Goal: Information Seeking & Learning: Learn about a topic

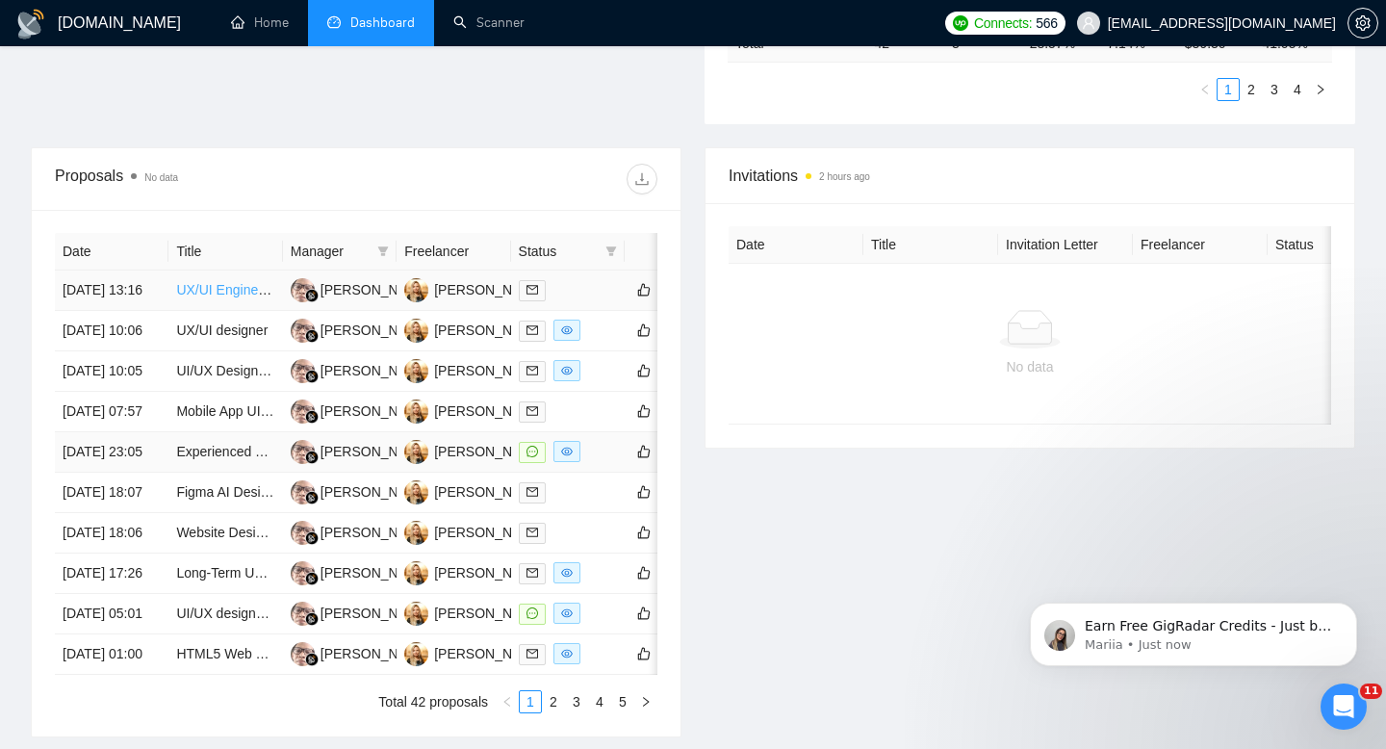
scroll to position [705, 0]
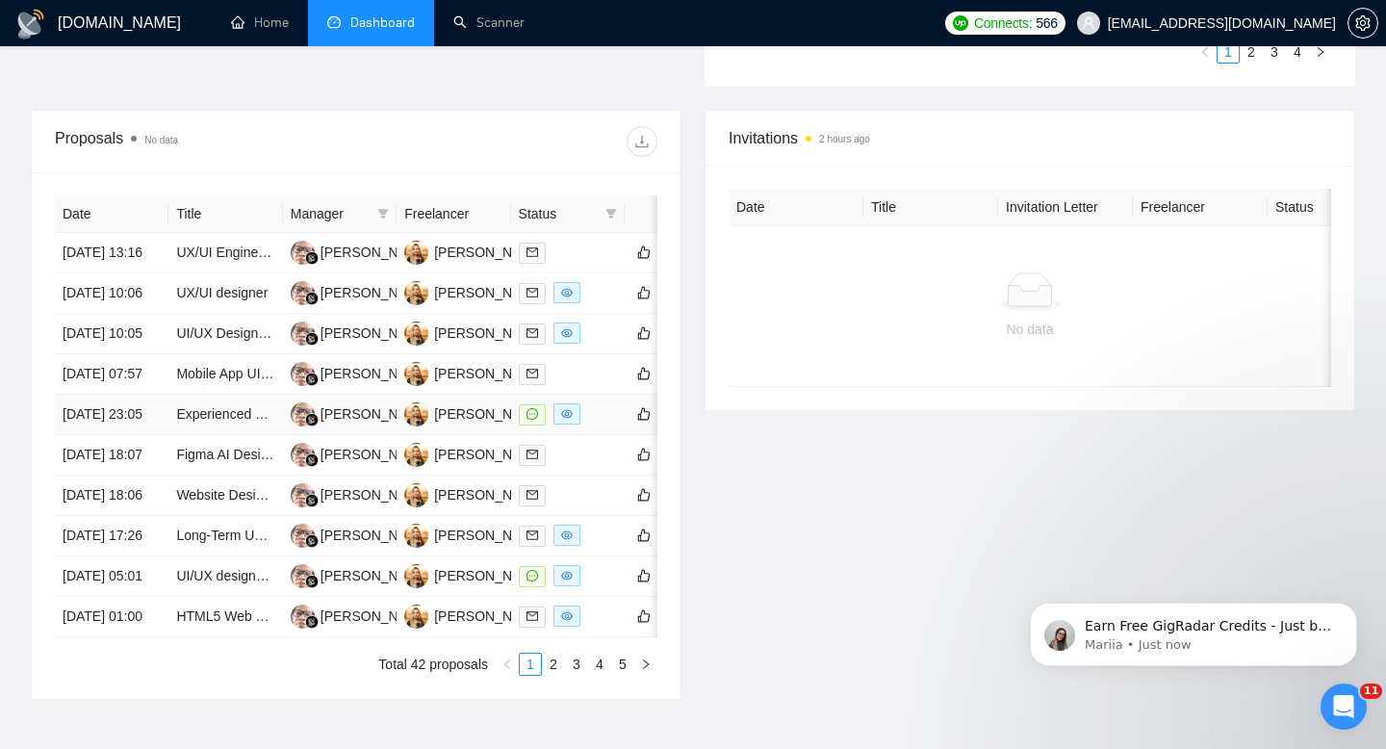
click at [195, 435] on td "Experienced UX Designer for Garage Flooring Website" at bounding box center [225, 415] width 114 height 40
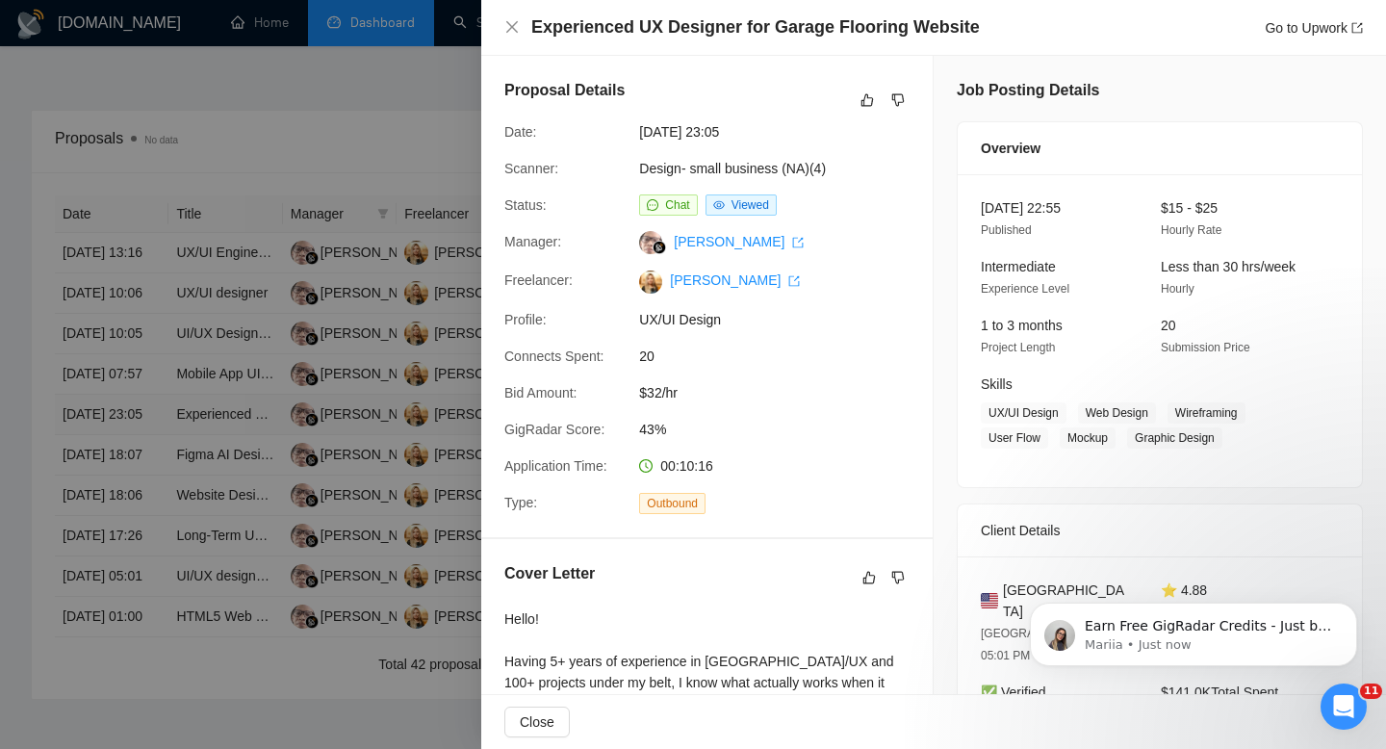
click at [195, 512] on div at bounding box center [693, 374] width 1386 height 749
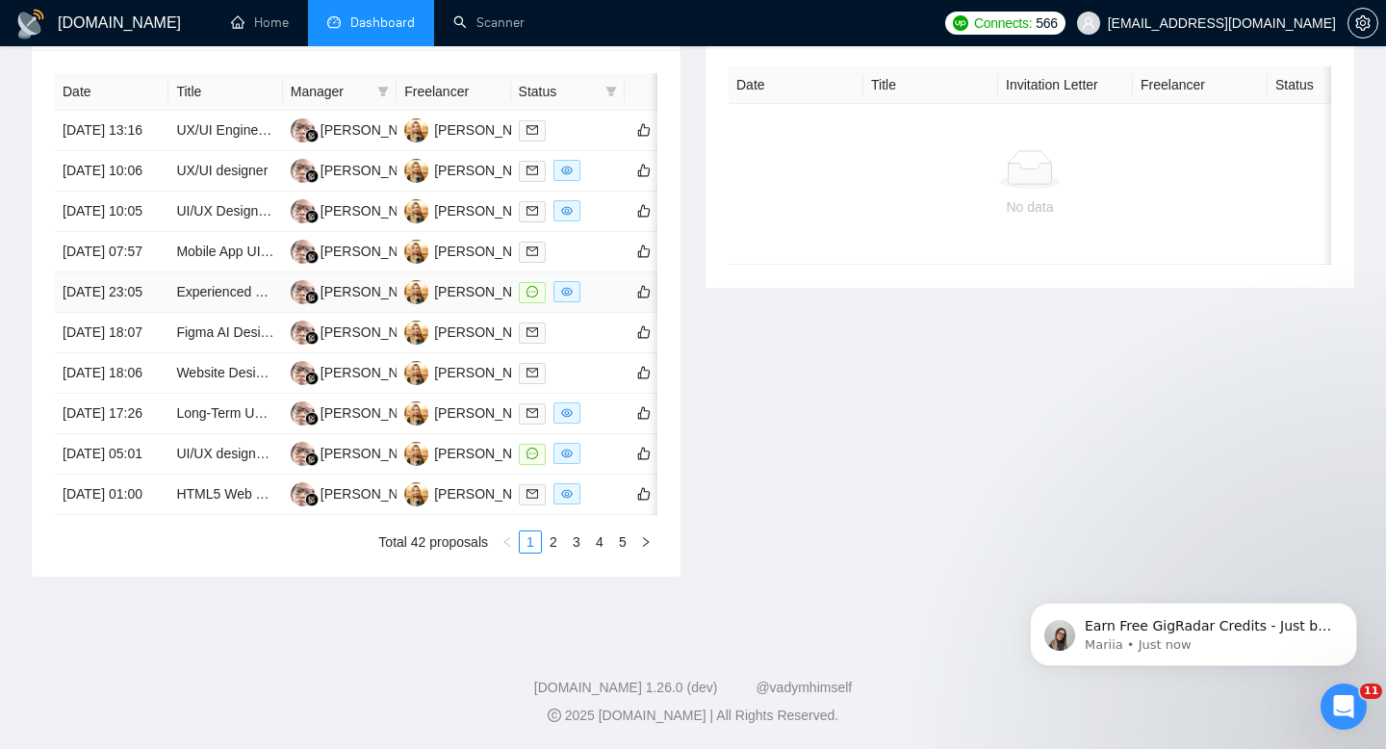
scroll to position [940, 0]
click at [553, 553] on link "2" at bounding box center [553, 541] width 21 height 21
click at [572, 553] on link "3" at bounding box center [576, 541] width 21 height 21
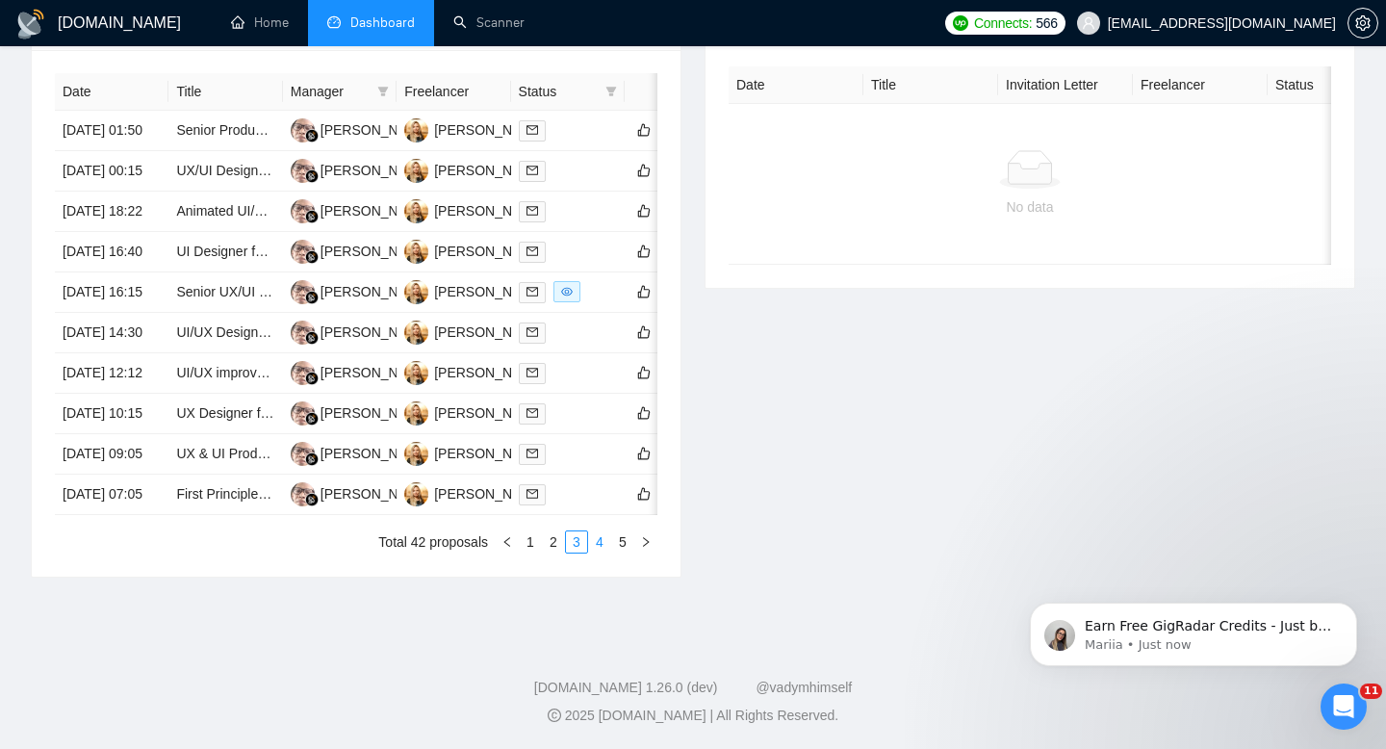
click at [594, 553] on link "4" at bounding box center [599, 541] width 21 height 21
click at [530, 553] on link "1" at bounding box center [530, 541] width 21 height 21
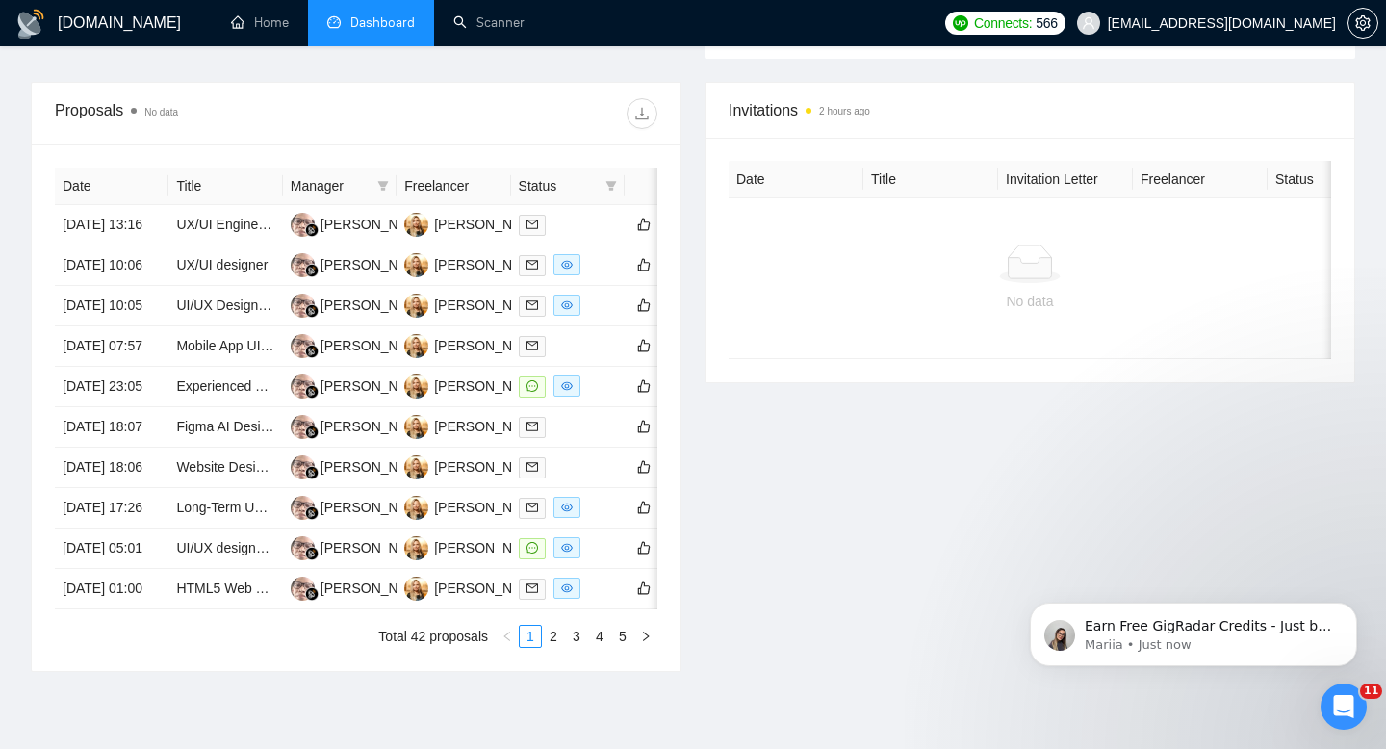
scroll to position [506, 0]
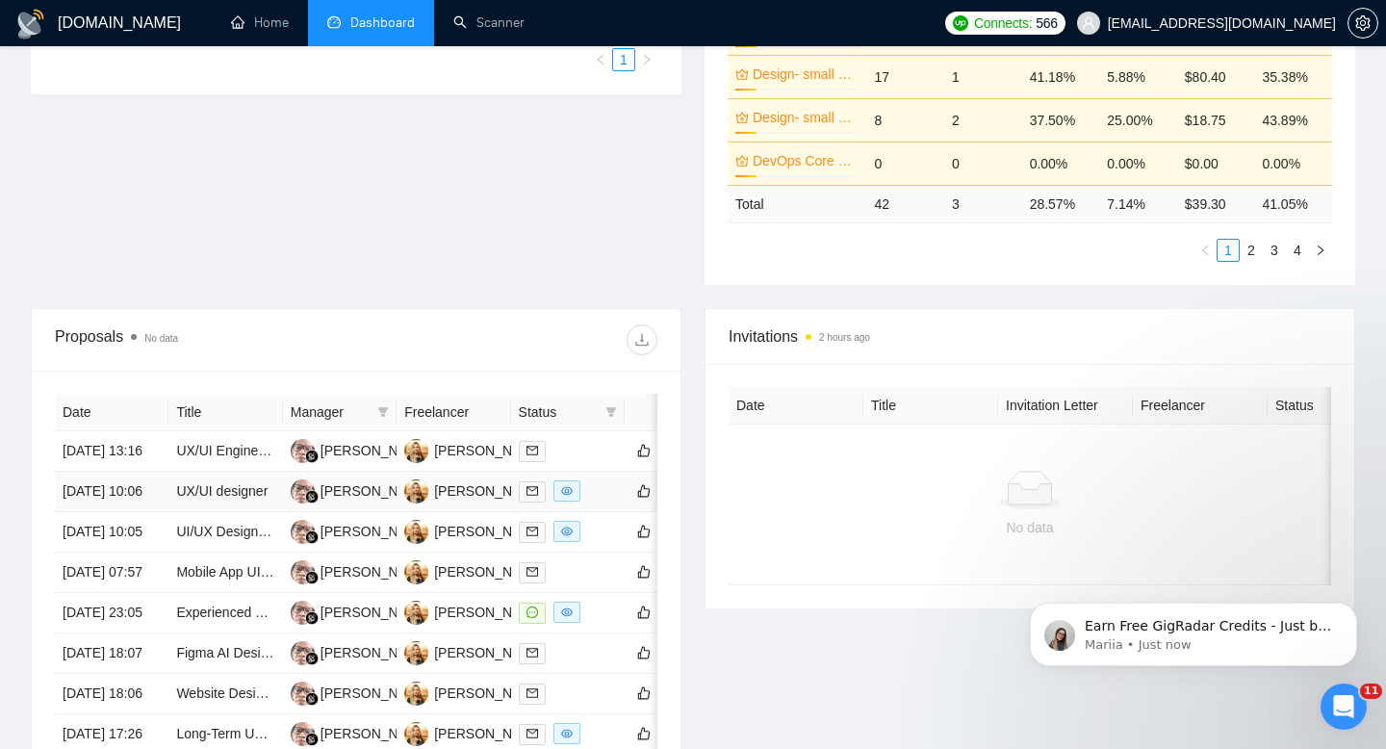
click at [167, 512] on td "[DATE] 10:06" at bounding box center [112, 492] width 114 height 40
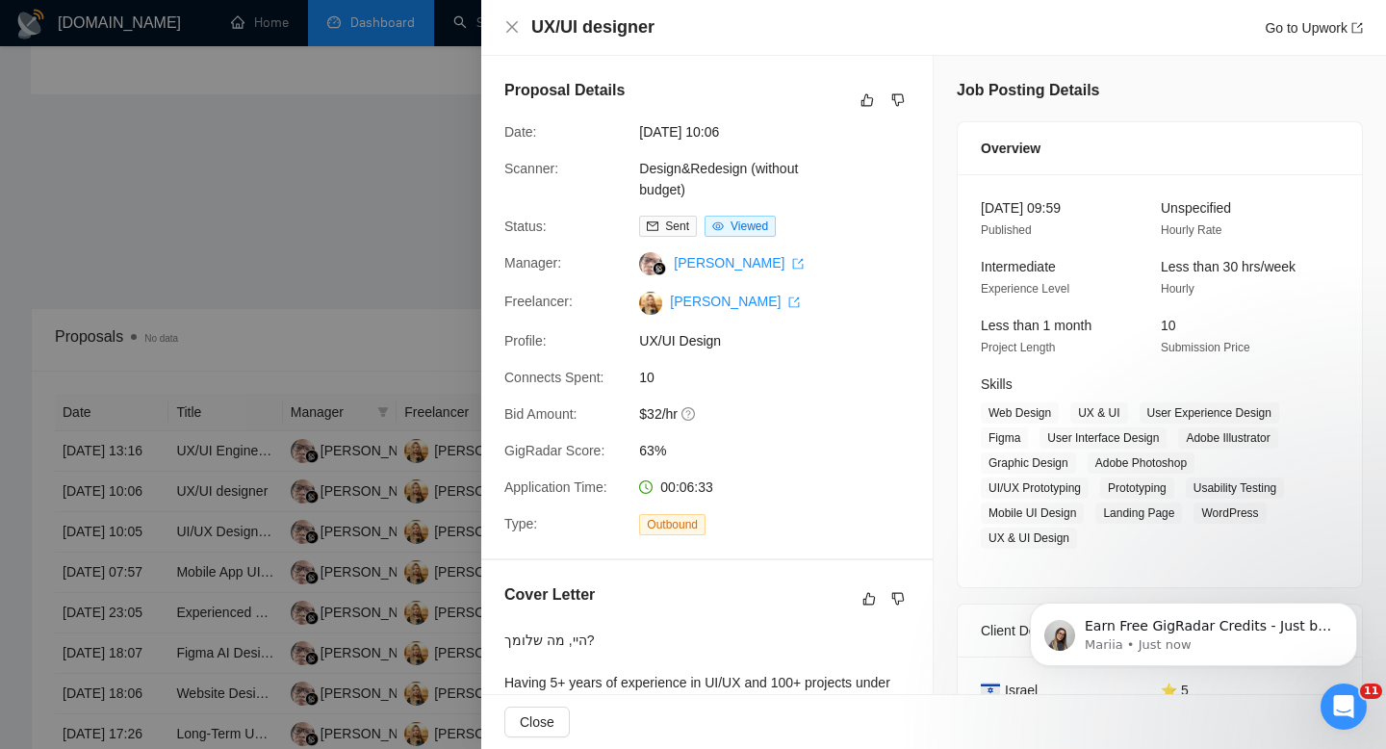
click at [168, 539] on div at bounding box center [693, 374] width 1386 height 749
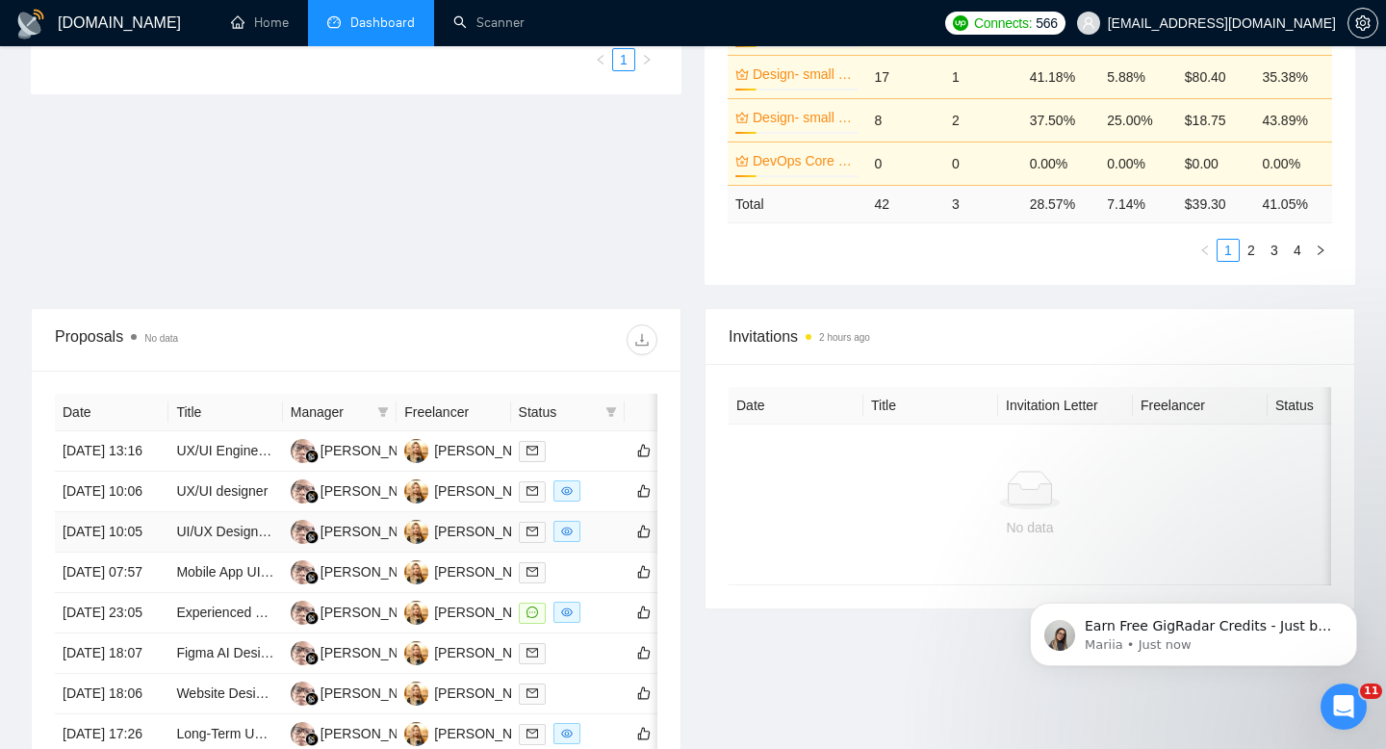
click at [174, 553] on td "UI/UX Designer for [MEDICAL_DATA] App" at bounding box center [225, 532] width 114 height 40
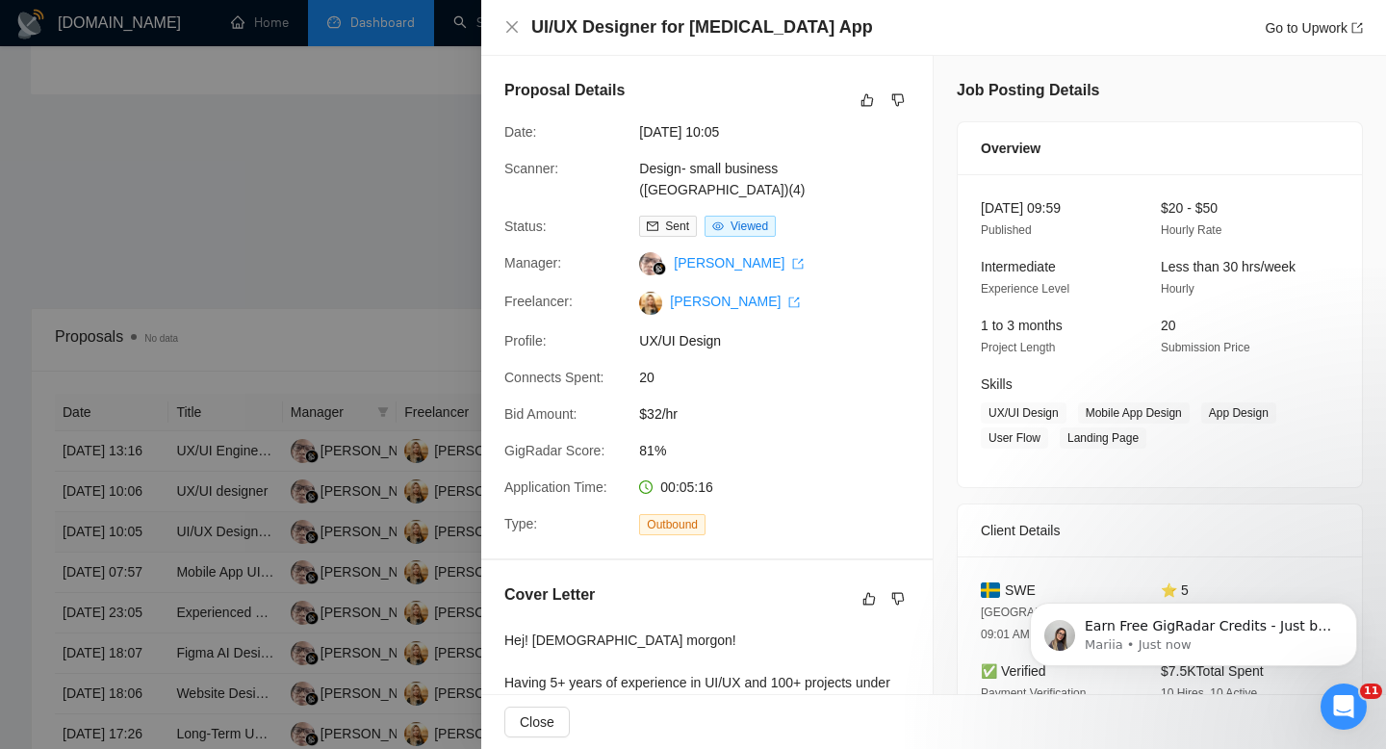
click at [174, 579] on div at bounding box center [693, 374] width 1386 height 749
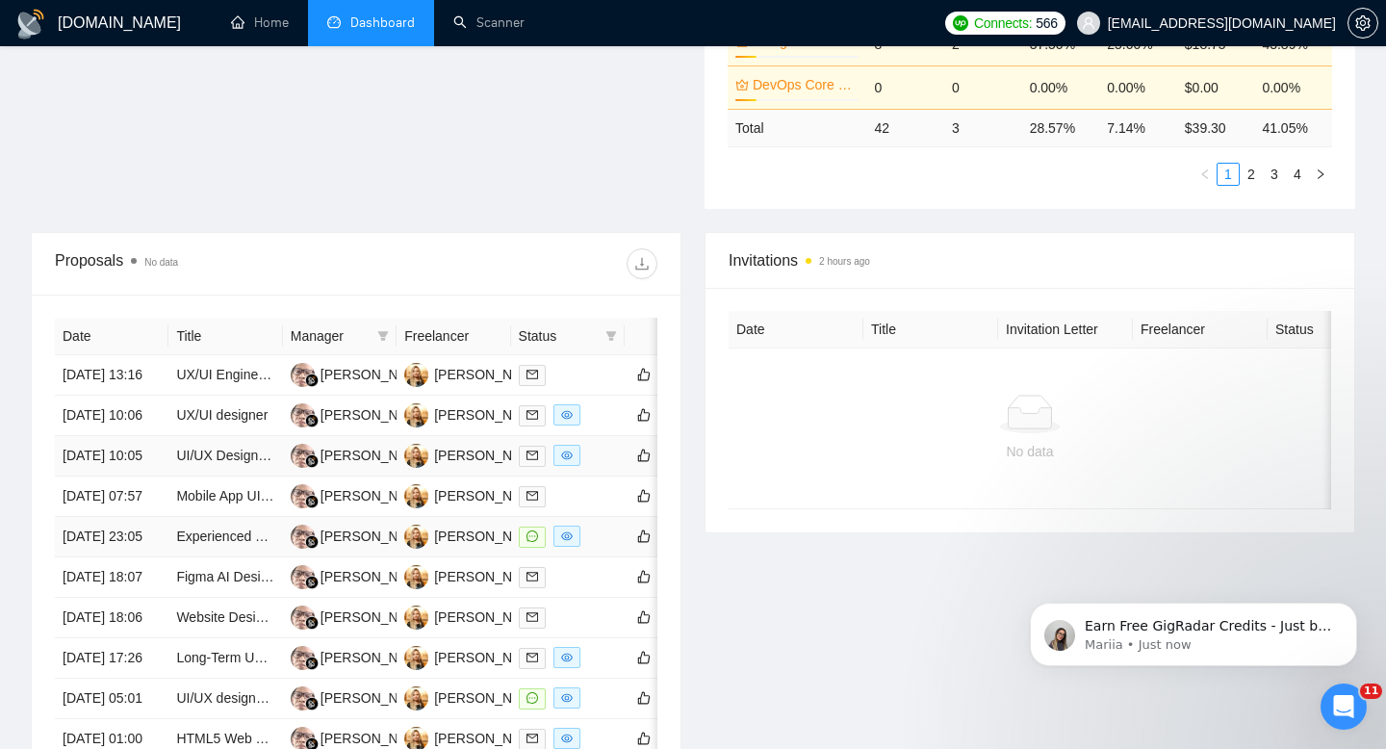
scroll to position [580, 0]
click at [149, 559] on td "[DATE] 23:05" at bounding box center [112, 539] width 114 height 40
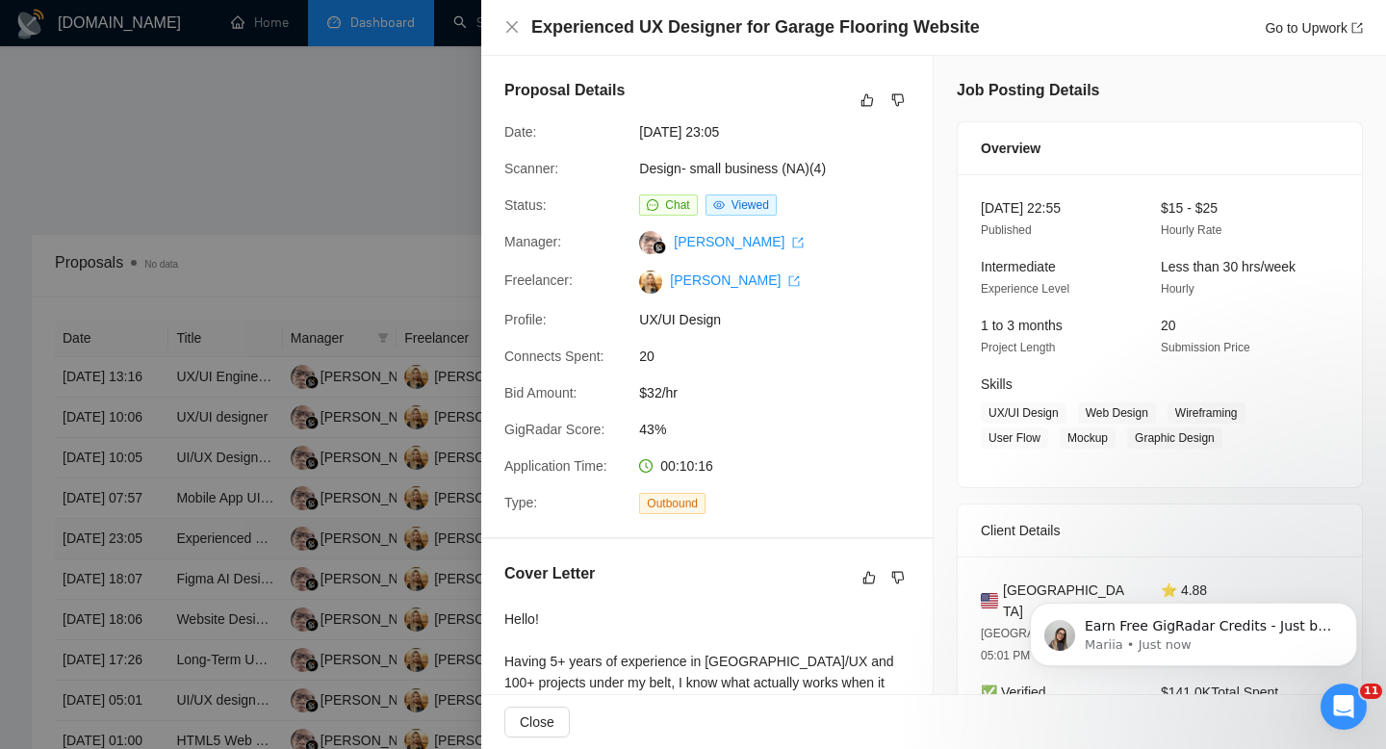
click at [149, 633] on div at bounding box center [693, 374] width 1386 height 749
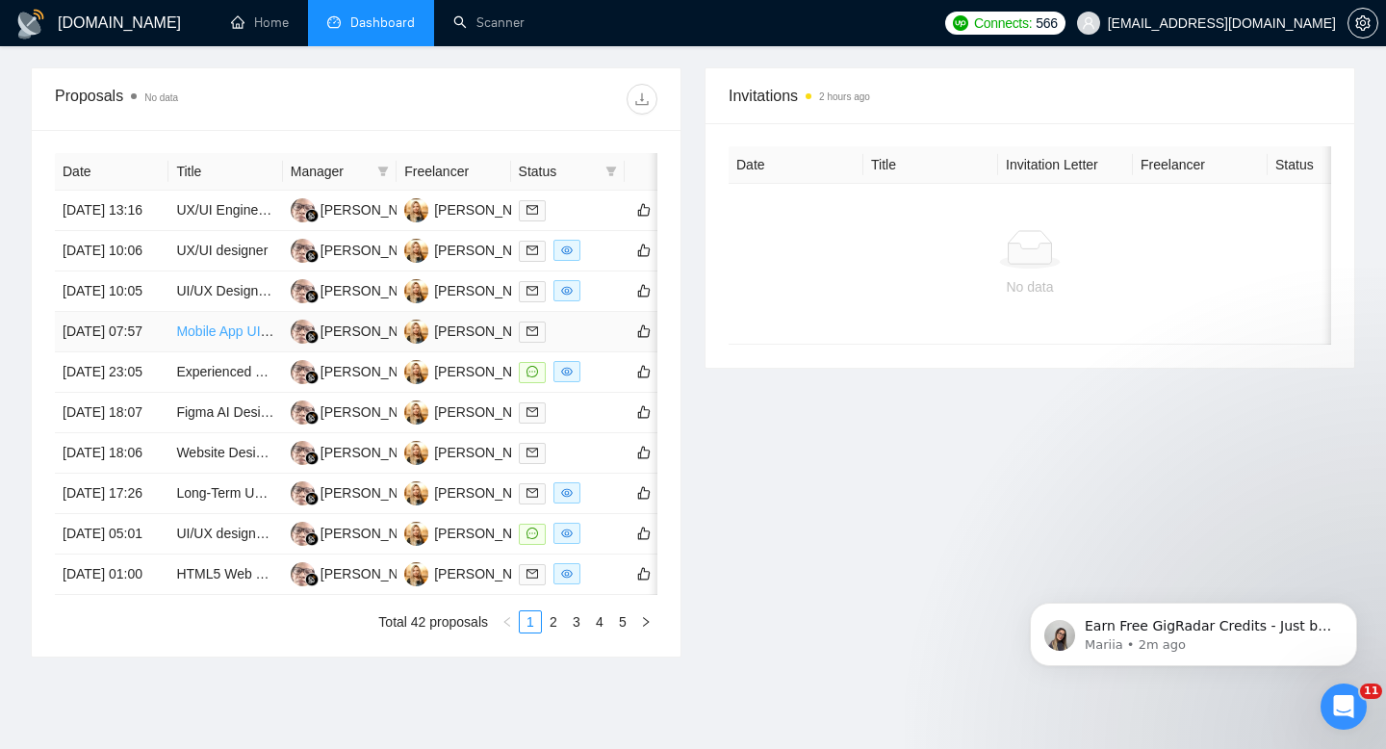
scroll to position [1010, 0]
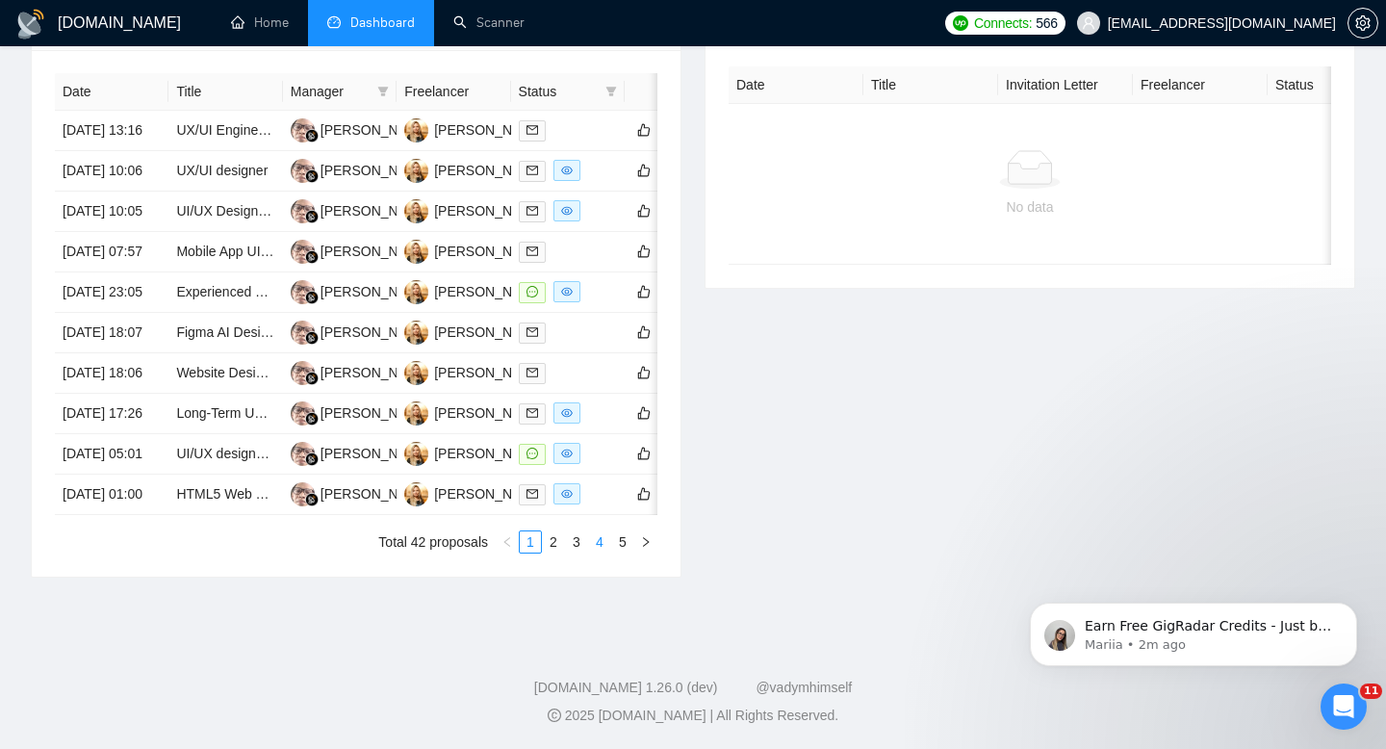
click at [597, 542] on link "4" at bounding box center [599, 541] width 21 height 21
click at [635, 541] on button "button" at bounding box center [645, 541] width 23 height 23
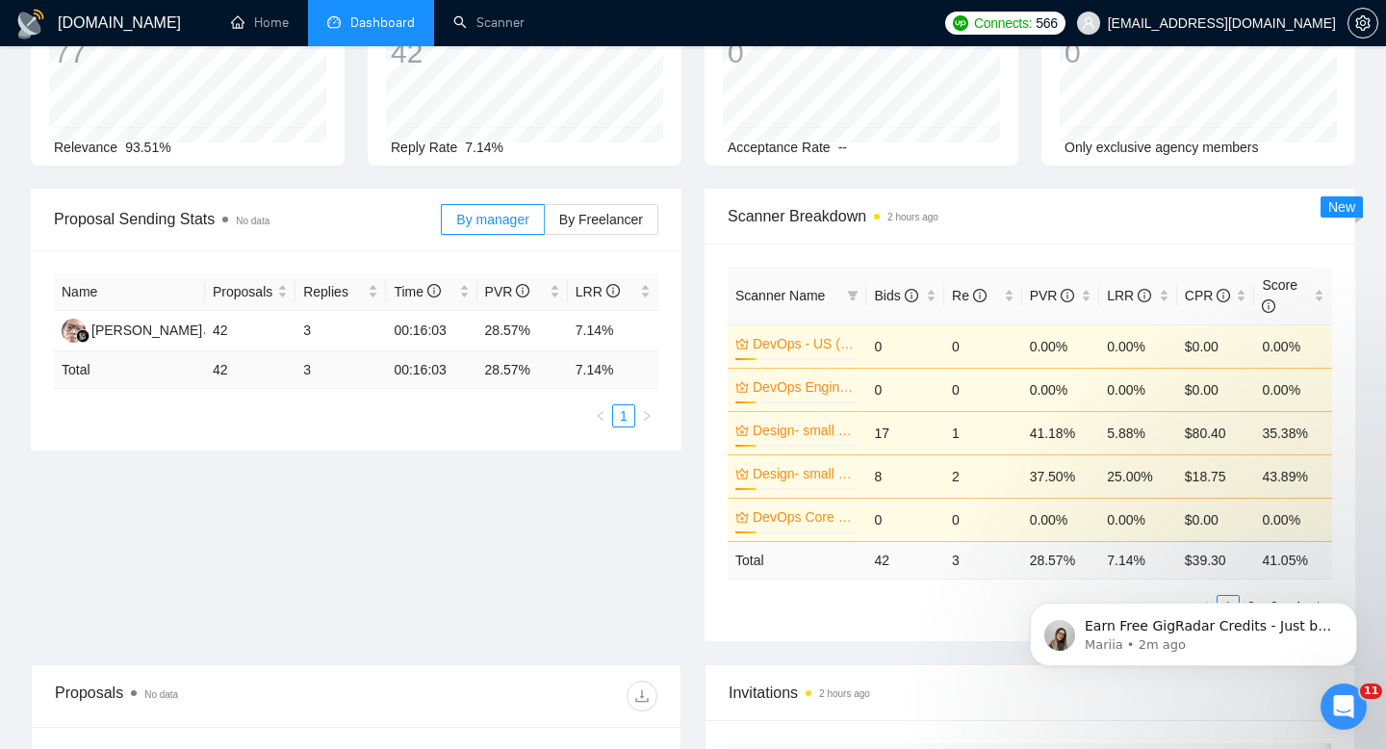
scroll to position [0, 0]
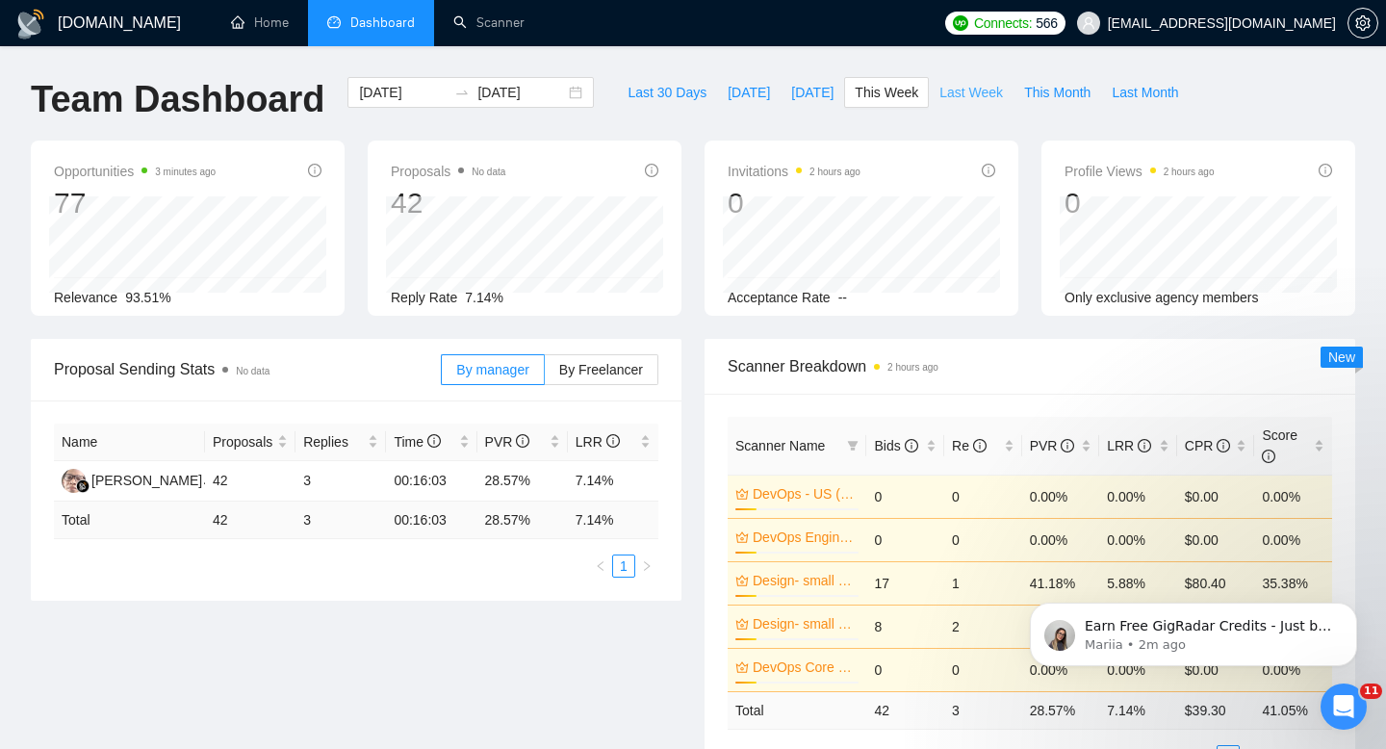
click at [977, 88] on span "Last Week" at bounding box center [972, 92] width 64 height 21
type input "[DATE]"
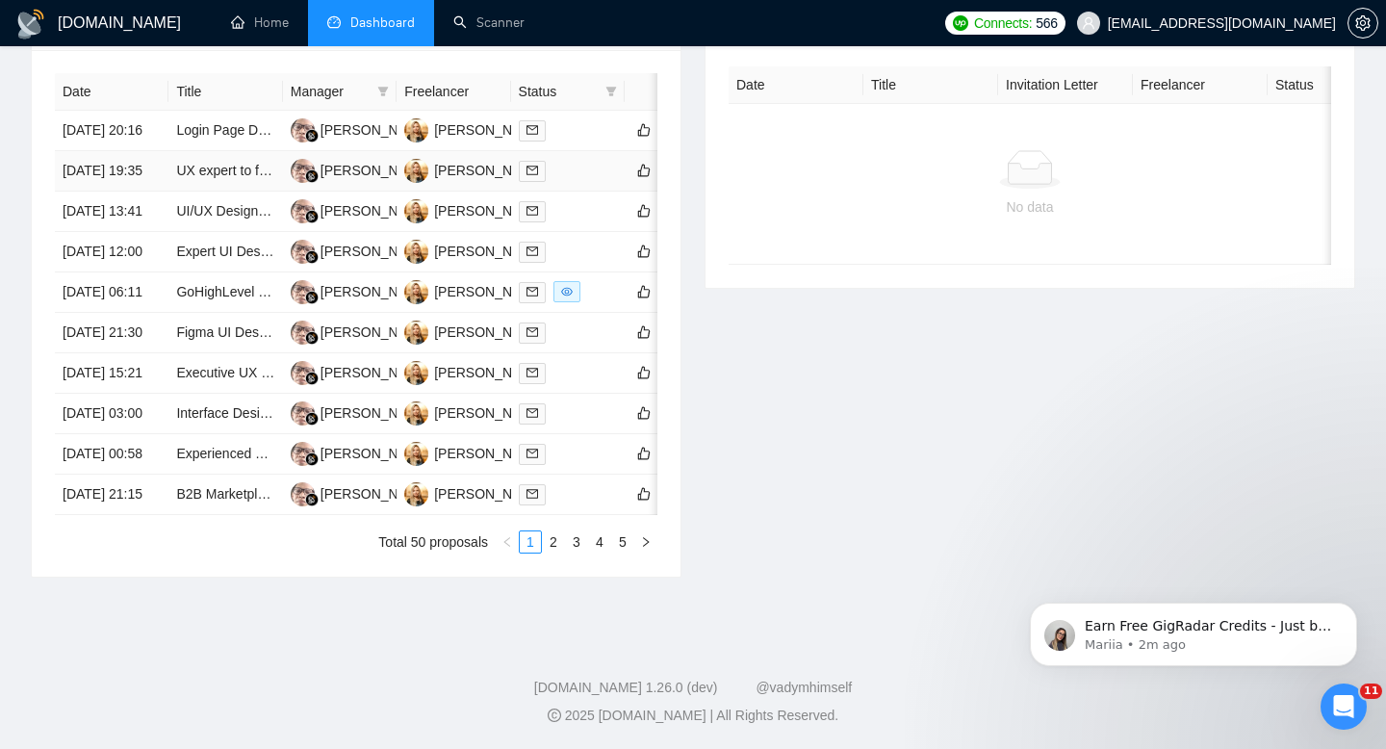
scroll to position [1010, 0]
click at [552, 546] on link "2" at bounding box center [553, 541] width 21 height 21
click at [159, 348] on td "[DATE] 15:35" at bounding box center [112, 333] width 114 height 40
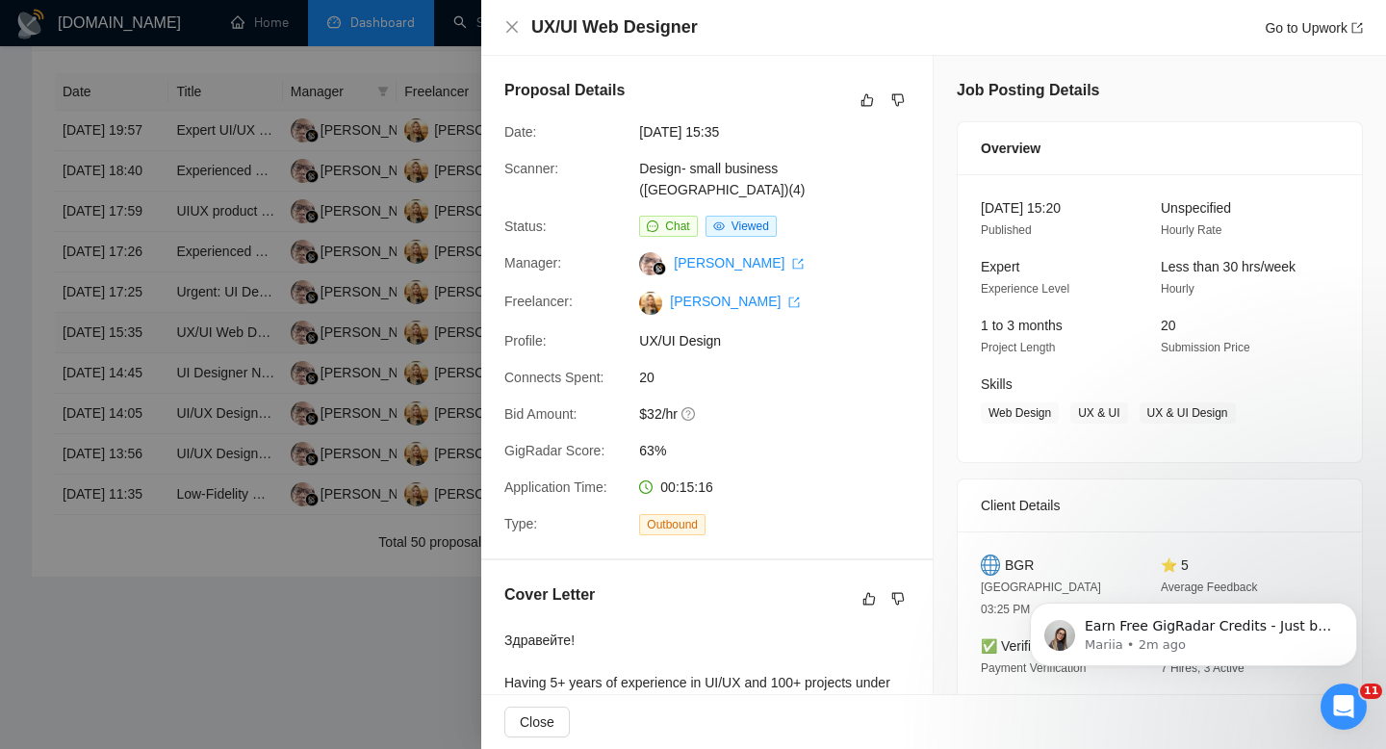
click at [159, 348] on div at bounding box center [693, 374] width 1386 height 749
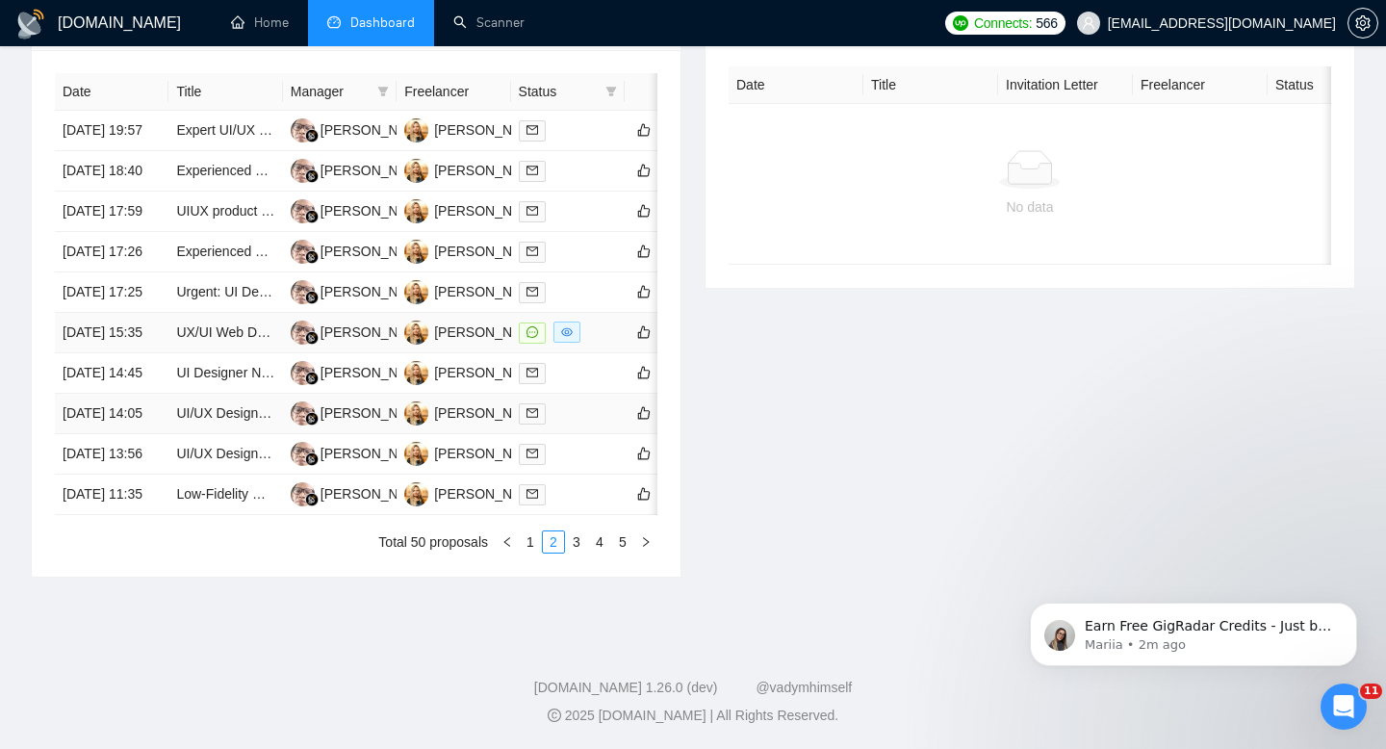
scroll to position [895, 0]
click at [581, 553] on link "3" at bounding box center [576, 541] width 21 height 21
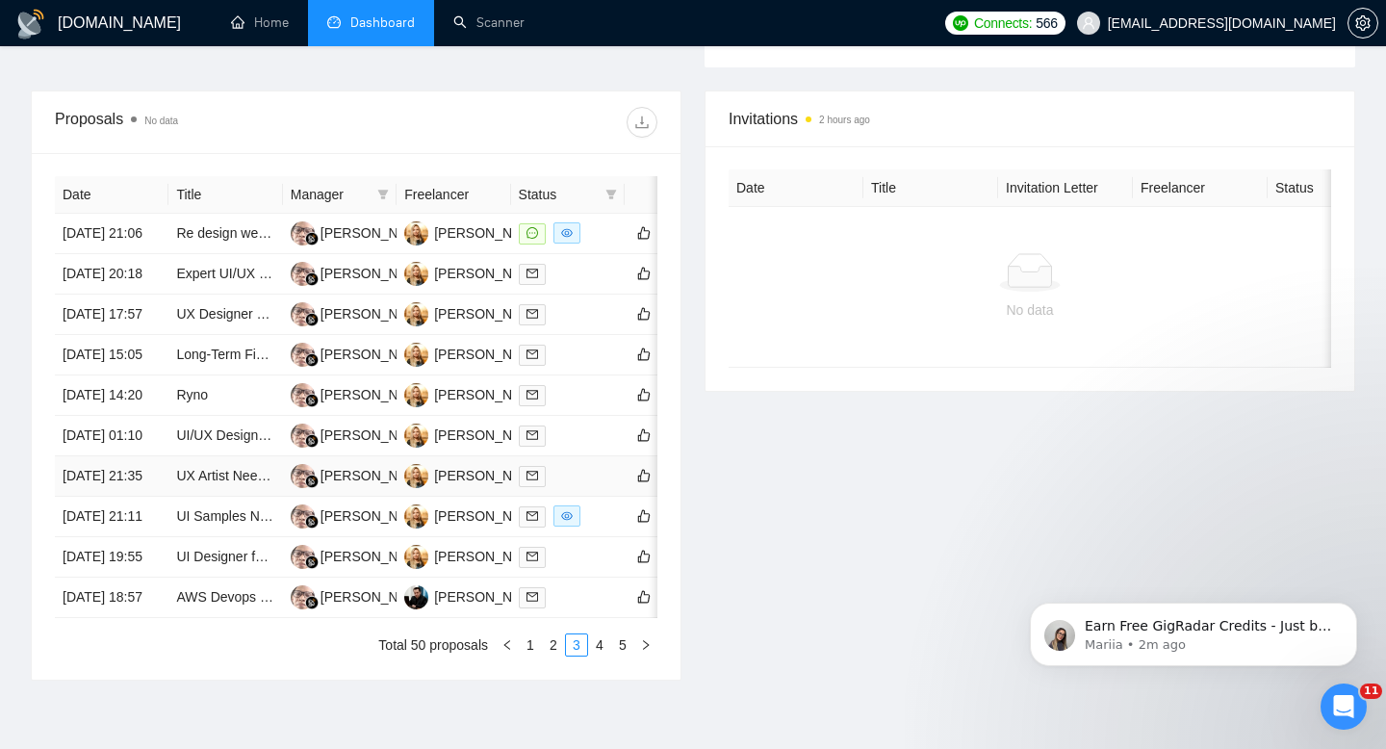
scroll to position [723, 0]
click at [205, 255] on td "Re design website auction chat for mobile" at bounding box center [225, 235] width 114 height 40
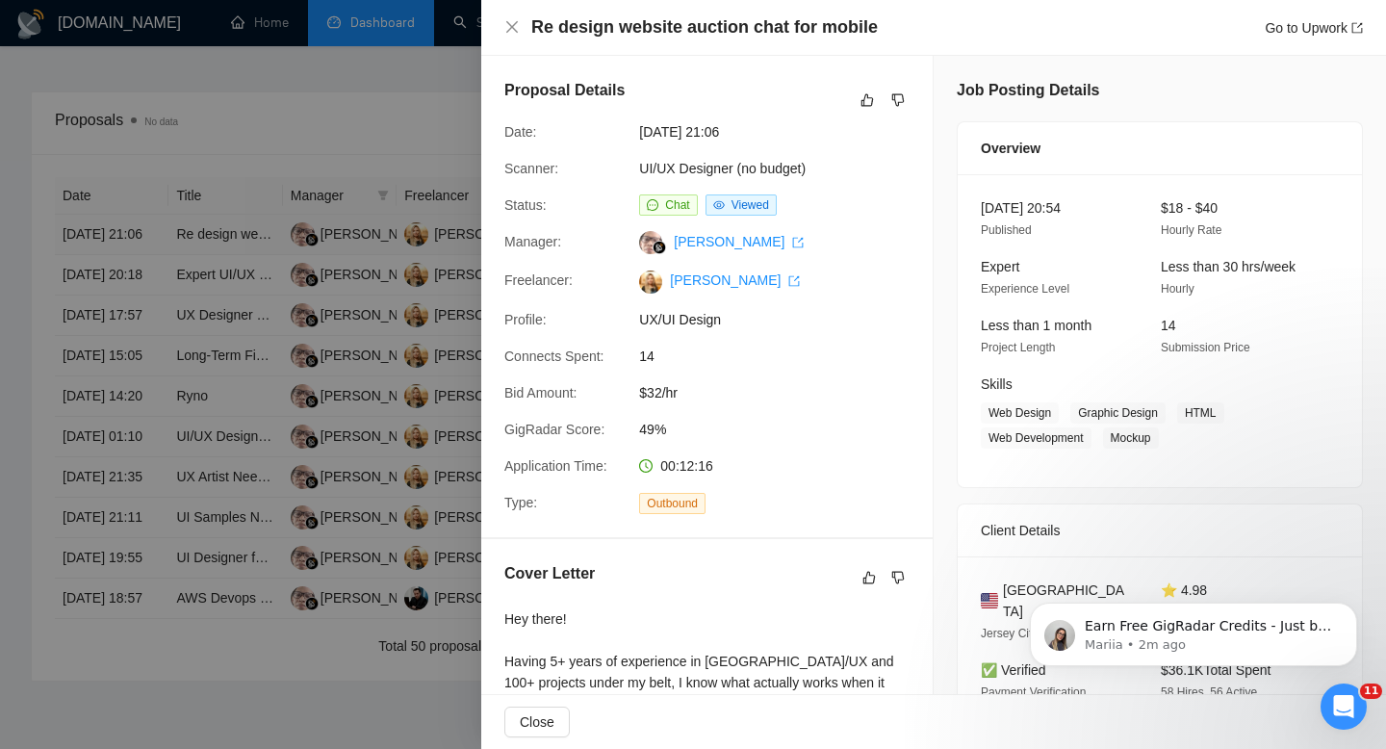
click at [205, 261] on div at bounding box center [693, 374] width 1386 height 749
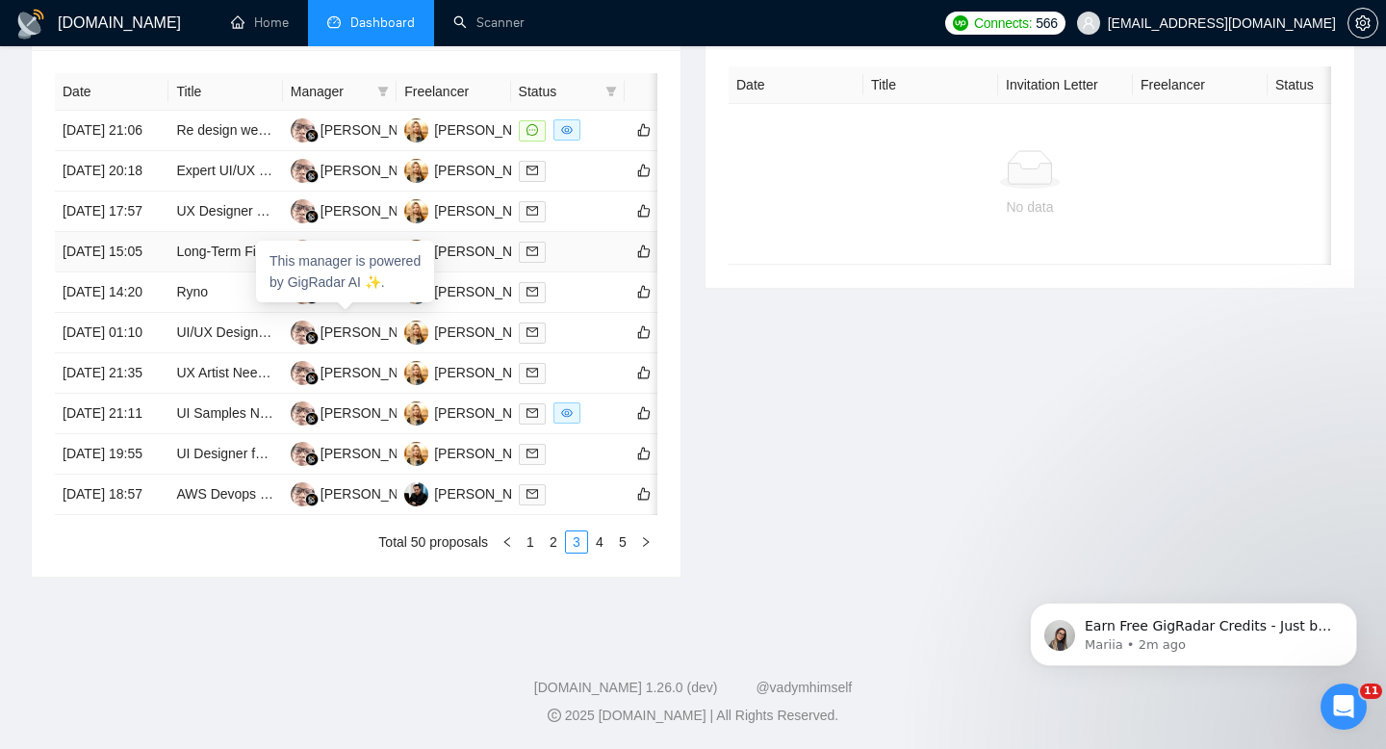
scroll to position [930, 0]
click at [553, 553] on link "2" at bounding box center [553, 541] width 21 height 21
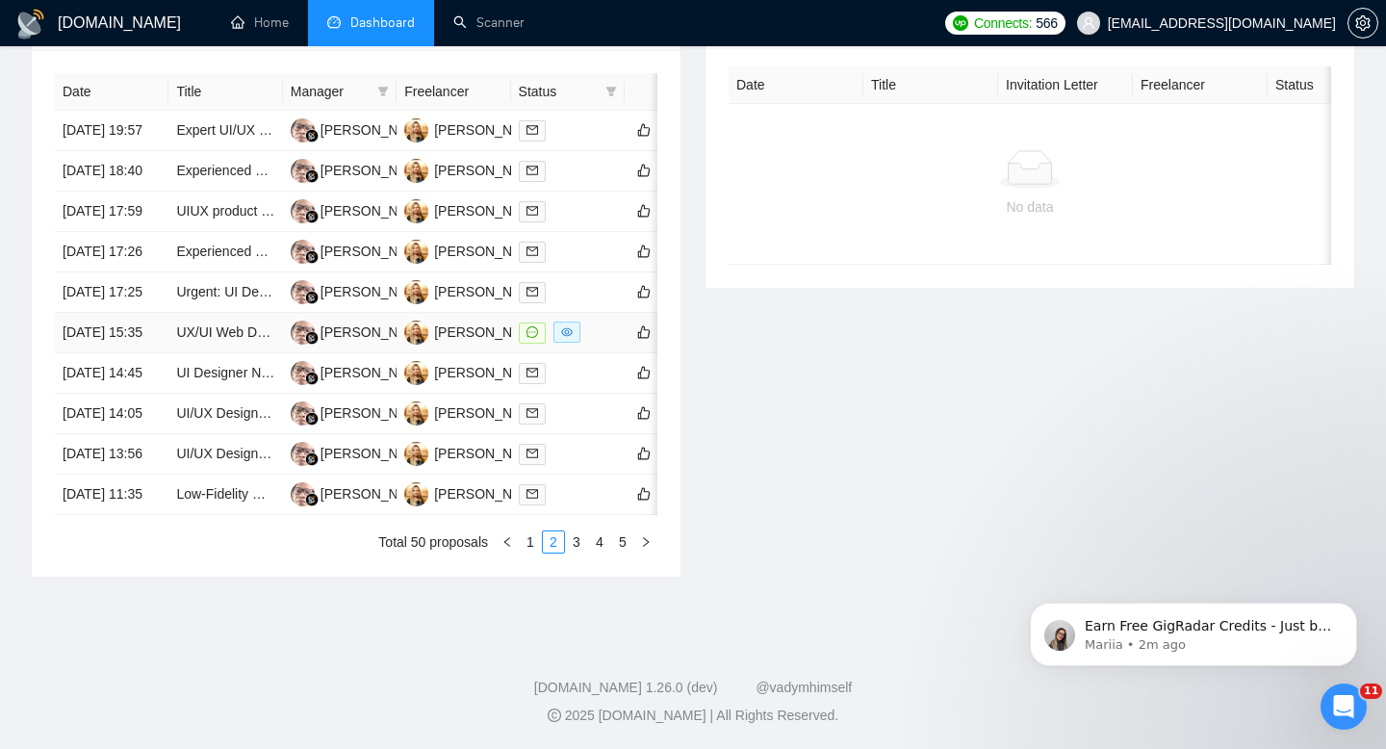
click at [188, 353] on td "UX/UI Web Designer" at bounding box center [225, 333] width 114 height 40
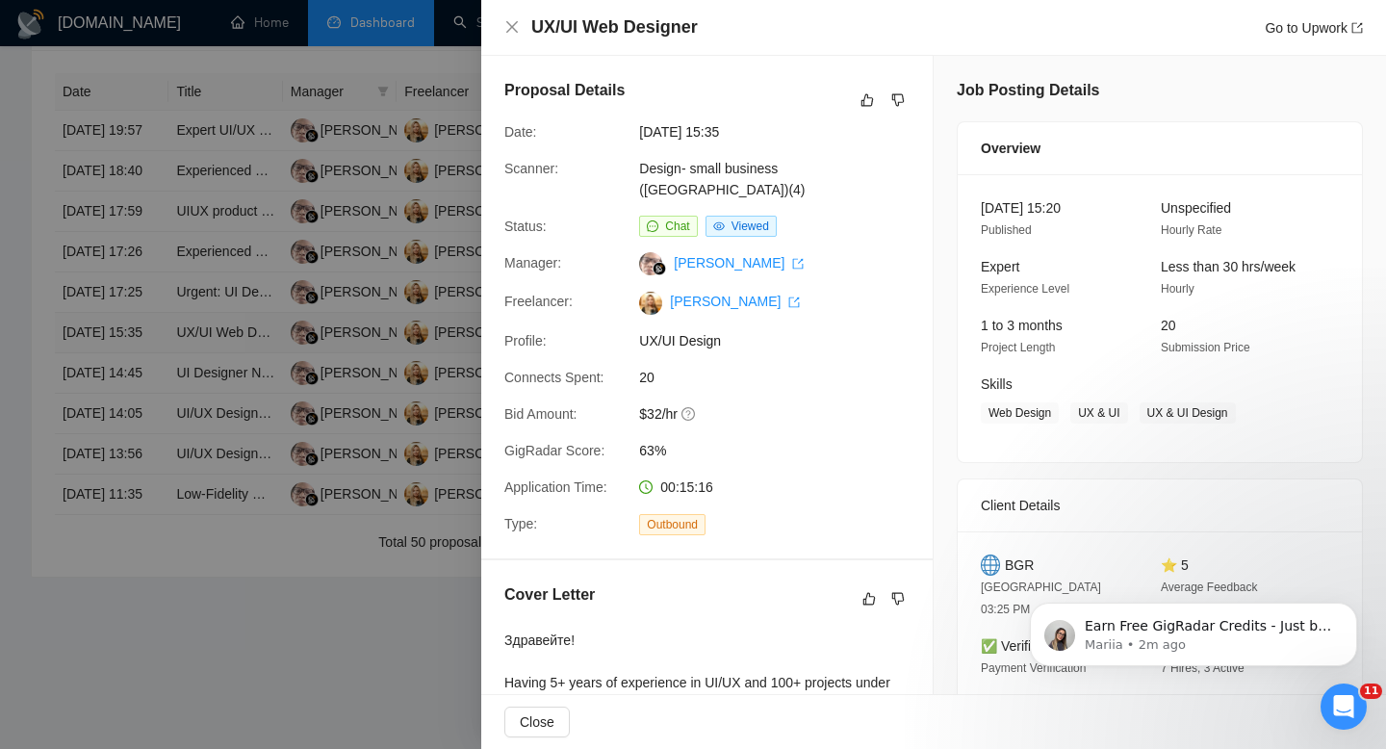
click at [188, 353] on div at bounding box center [693, 374] width 1386 height 749
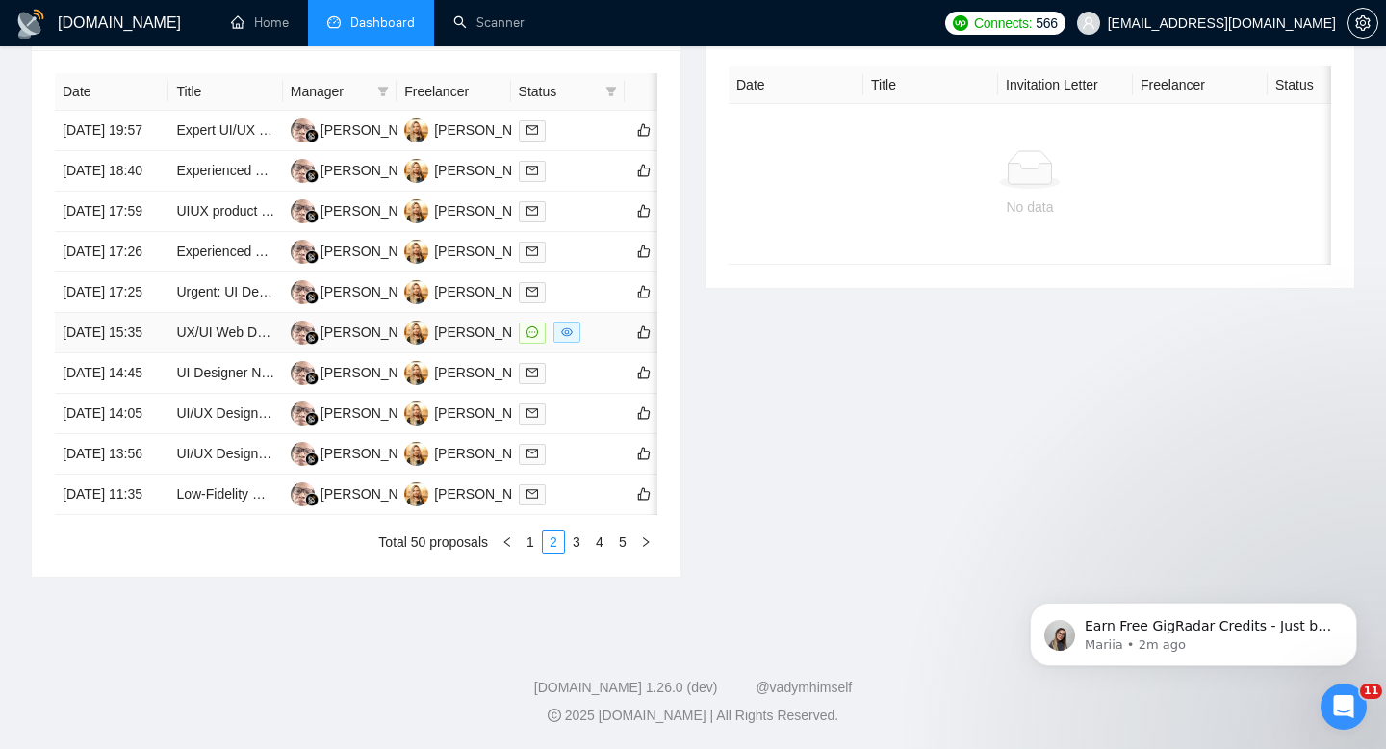
scroll to position [961, 0]
click at [525, 553] on link "1" at bounding box center [530, 541] width 21 height 21
click at [554, 553] on link "2" at bounding box center [553, 541] width 21 height 21
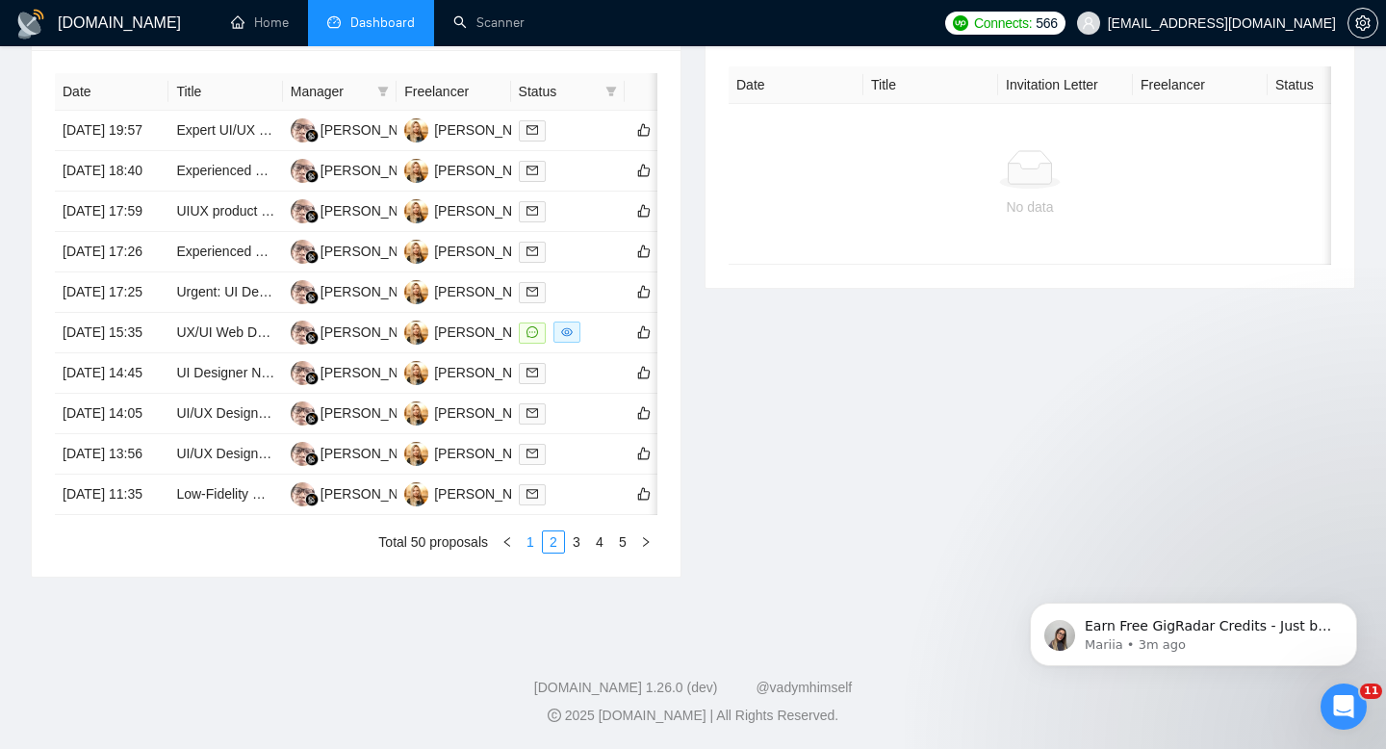
click at [528, 553] on link "1" at bounding box center [530, 541] width 21 height 21
click at [547, 553] on link "2" at bounding box center [553, 541] width 21 height 21
click at [199, 220] on td "UIUX product designer role at a [GEOGRAPHIC_DATA]-based software studio (Full-T…" at bounding box center [225, 212] width 114 height 40
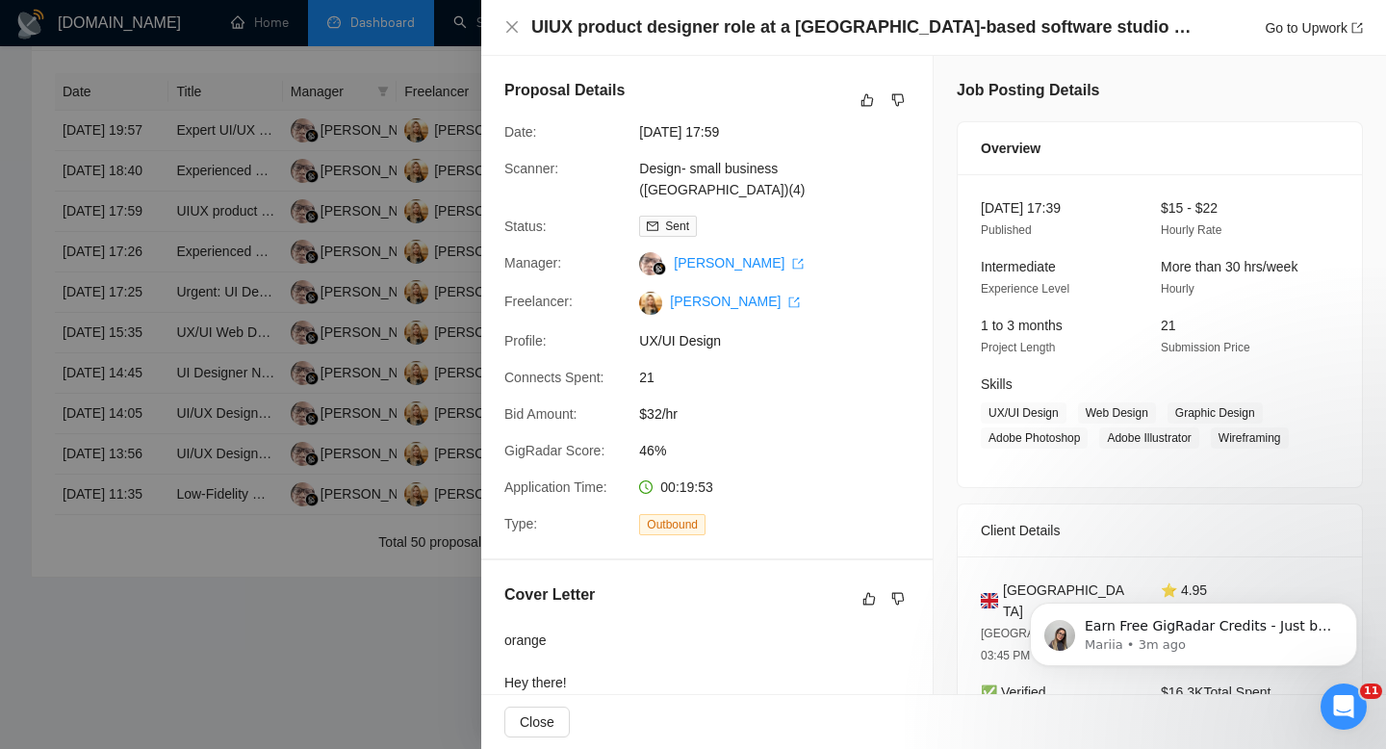
click at [199, 217] on div at bounding box center [693, 374] width 1386 height 749
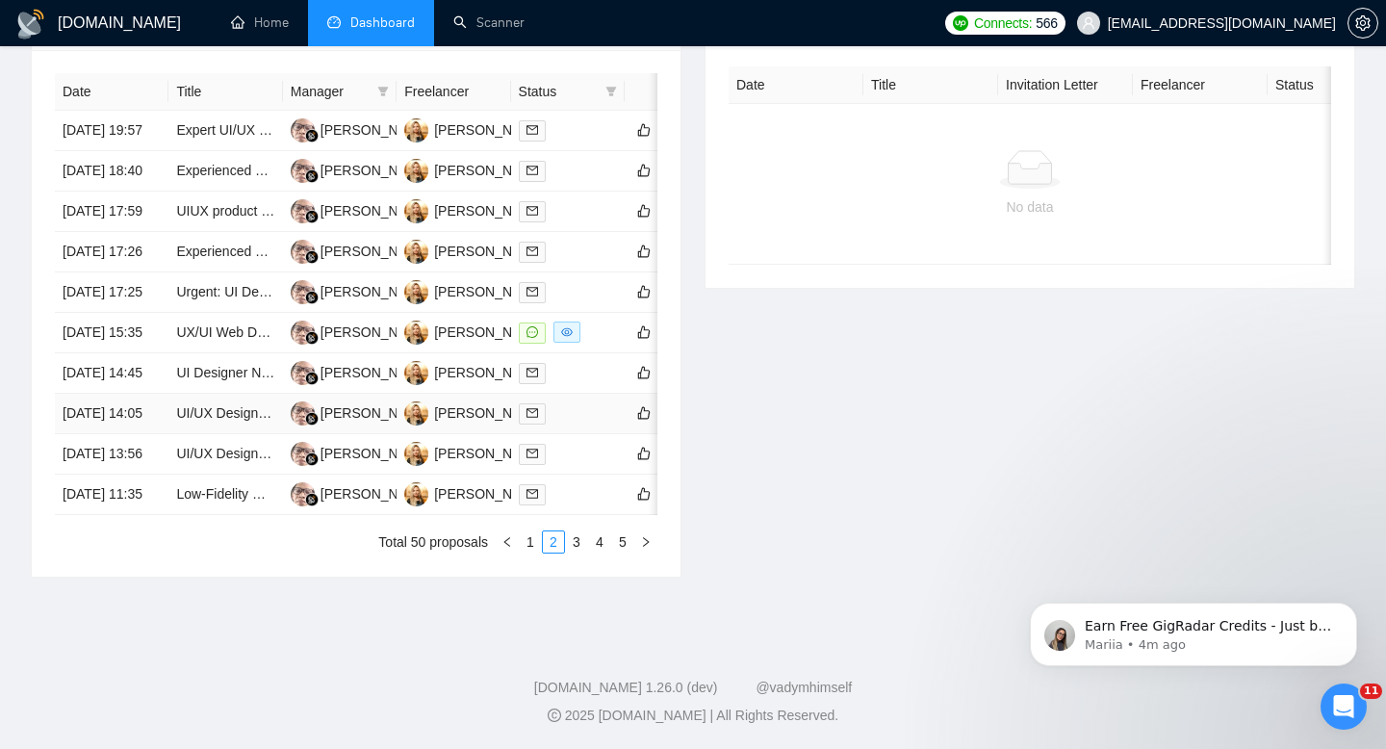
click at [219, 434] on td "UI/UX Designer for In-App Feedback, Onboarding, Engagement & User Preferences C…" at bounding box center [225, 414] width 114 height 40
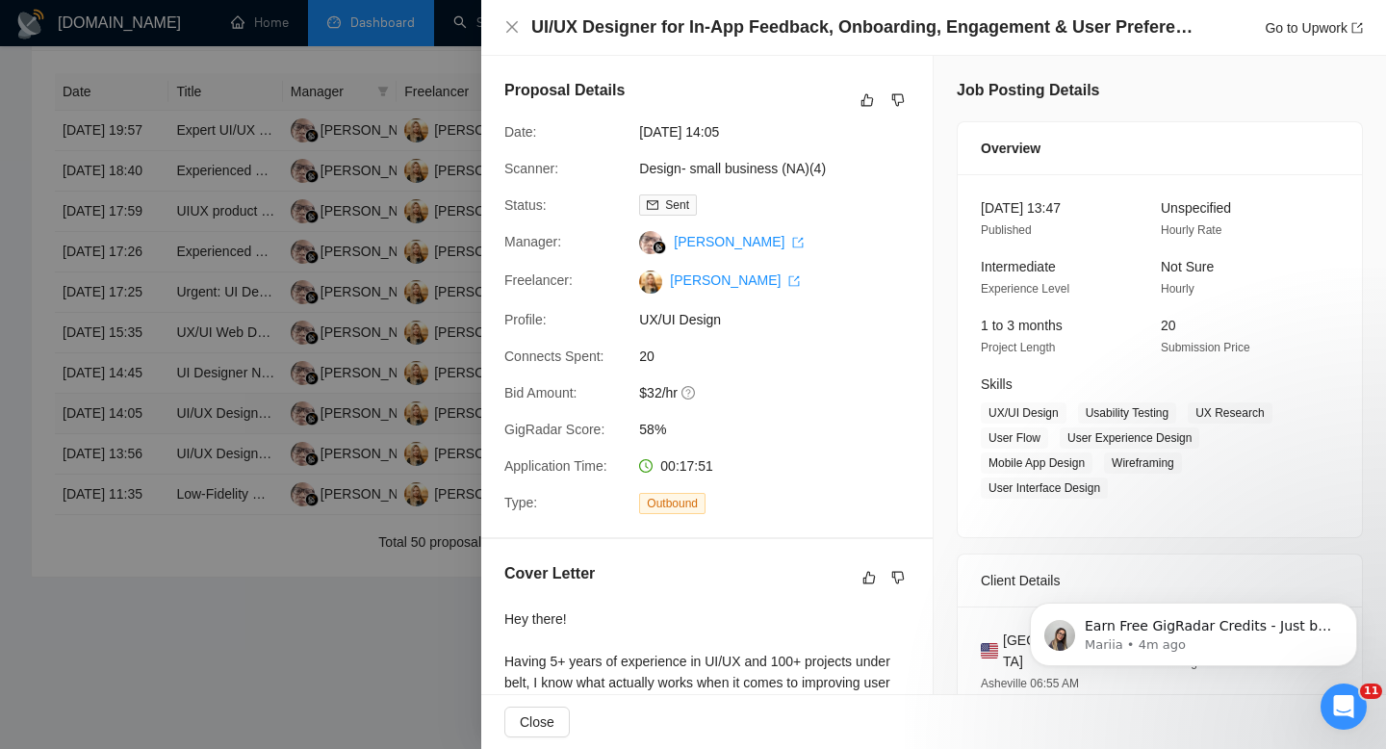
click at [219, 507] on div at bounding box center [693, 374] width 1386 height 749
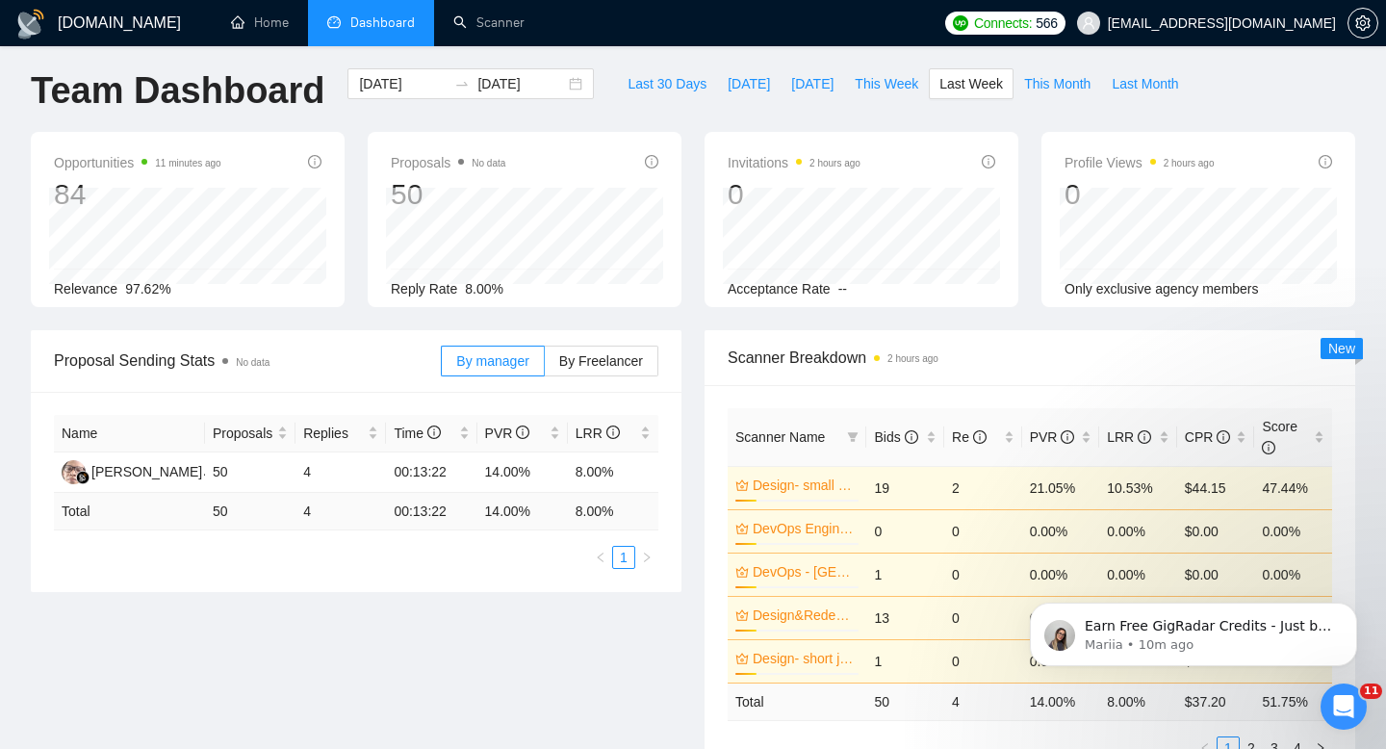
scroll to position [0, 0]
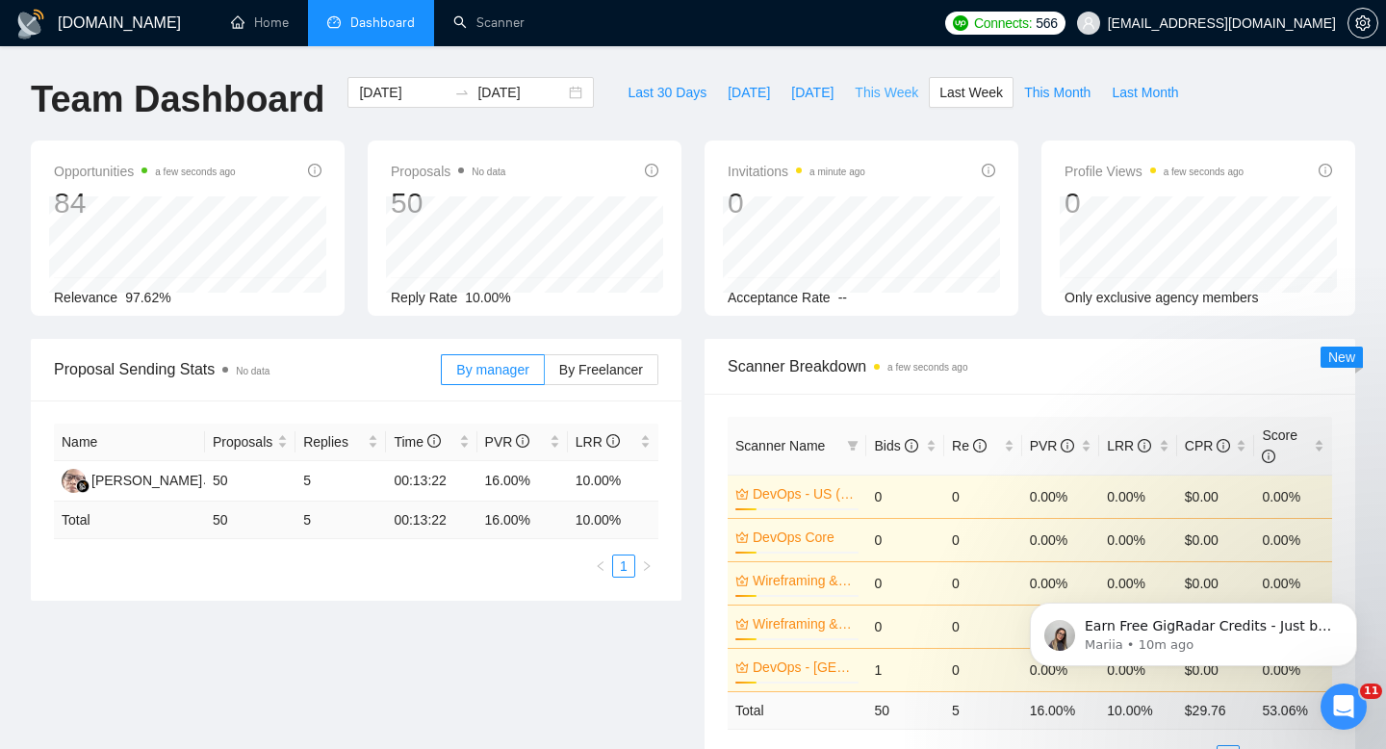
click at [879, 94] on span "This Week" at bounding box center [887, 92] width 64 height 21
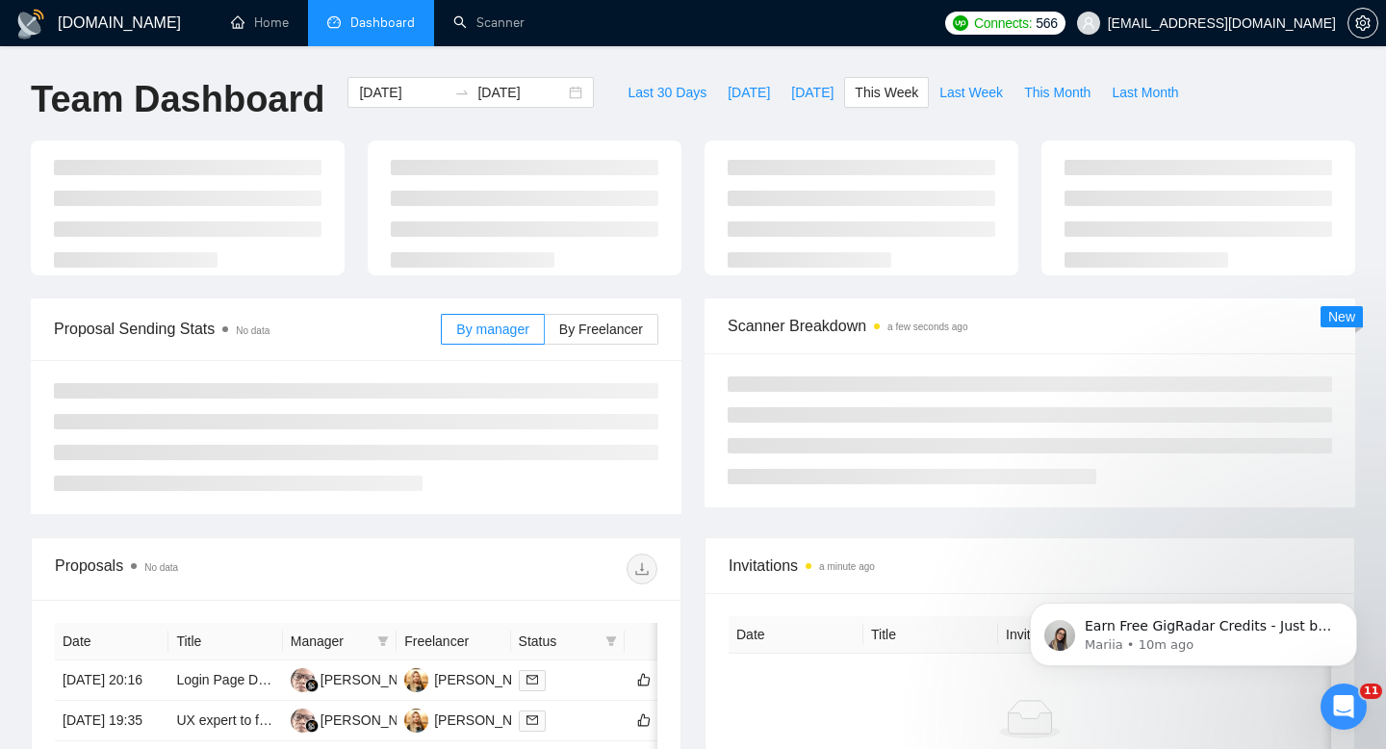
type input "[DATE]"
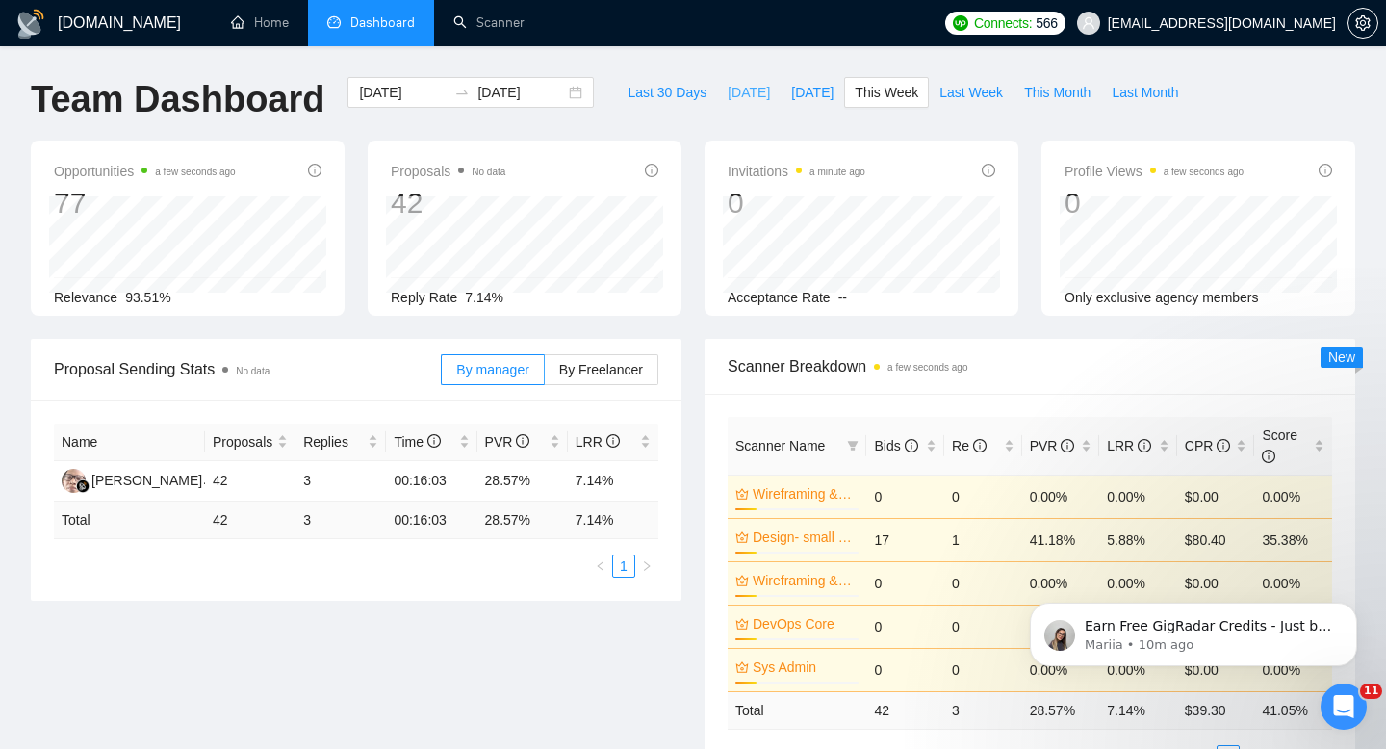
click at [728, 97] on span "[DATE]" at bounding box center [749, 92] width 42 height 21
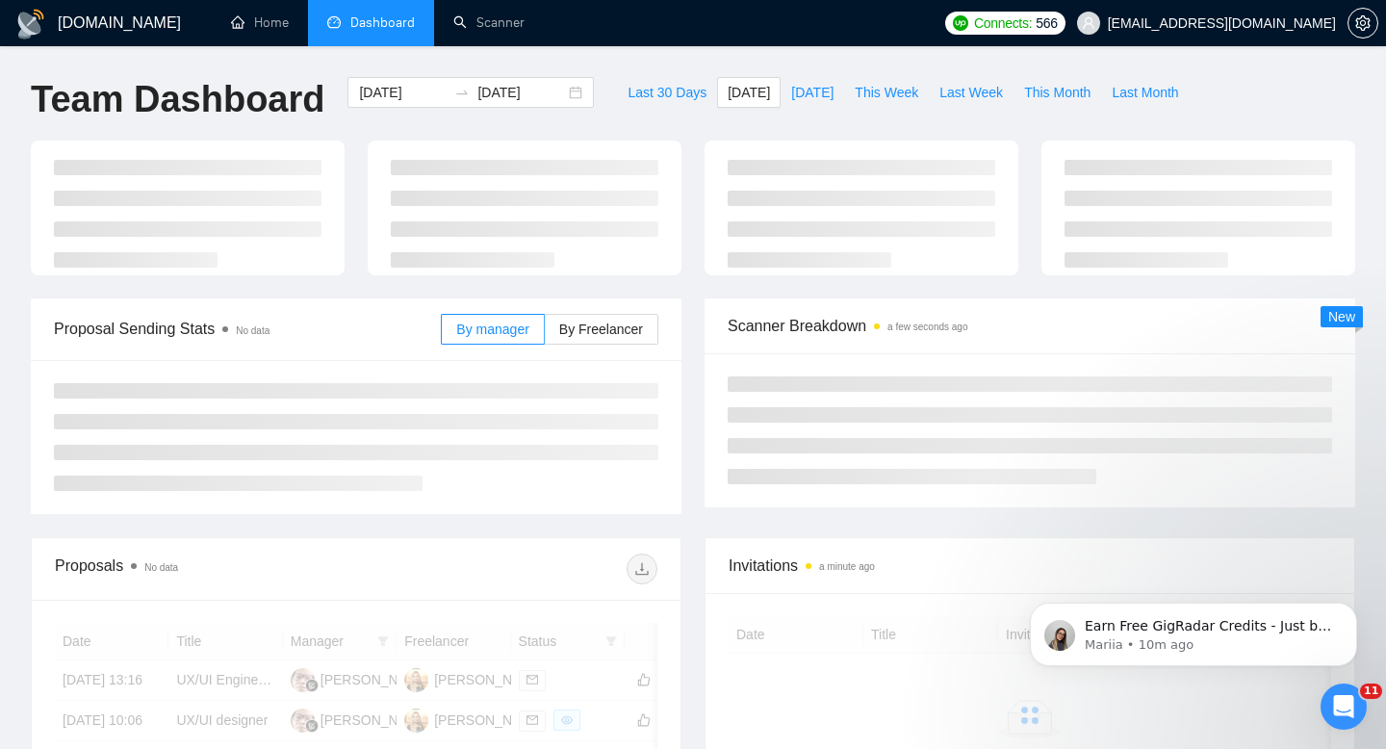
type input "2025-08-22"
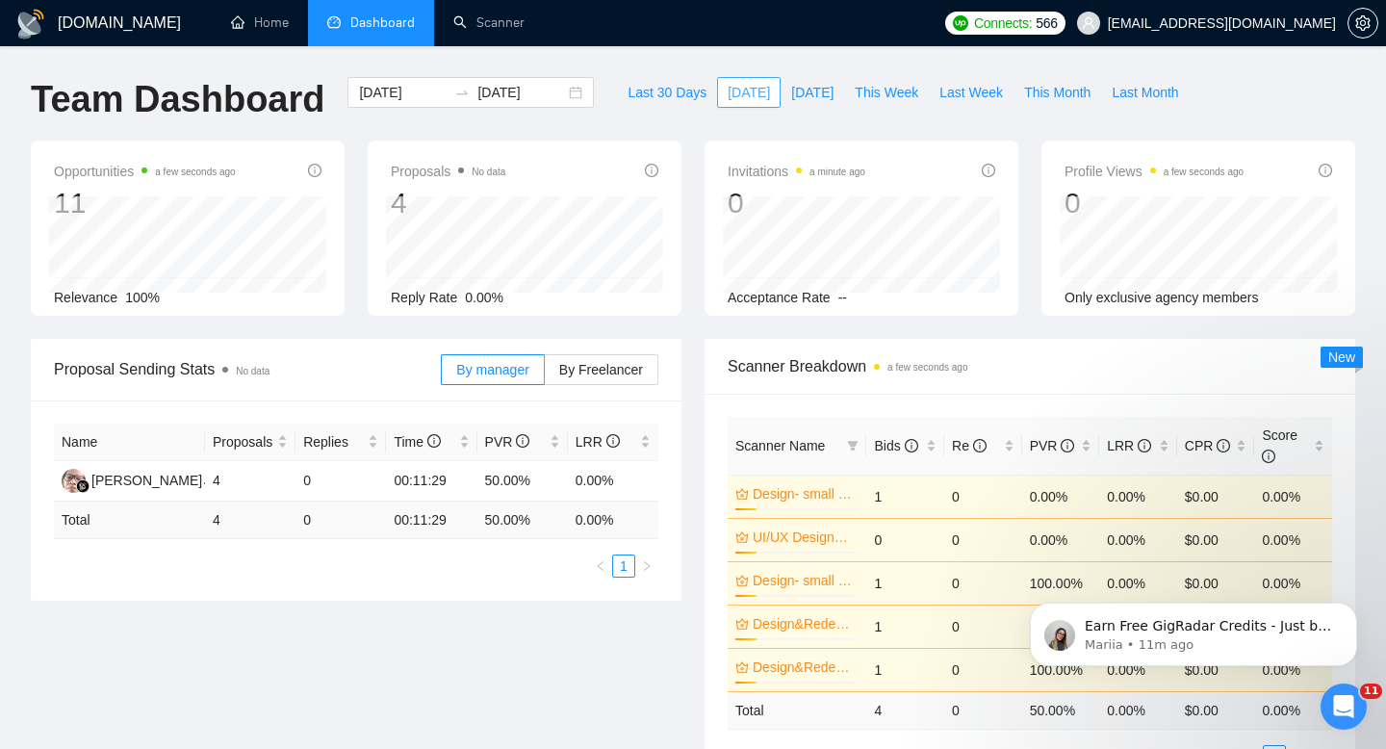
click at [728, 97] on span "[DATE]" at bounding box center [749, 92] width 42 height 21
click at [905, 82] on span "This Week" at bounding box center [887, 92] width 64 height 21
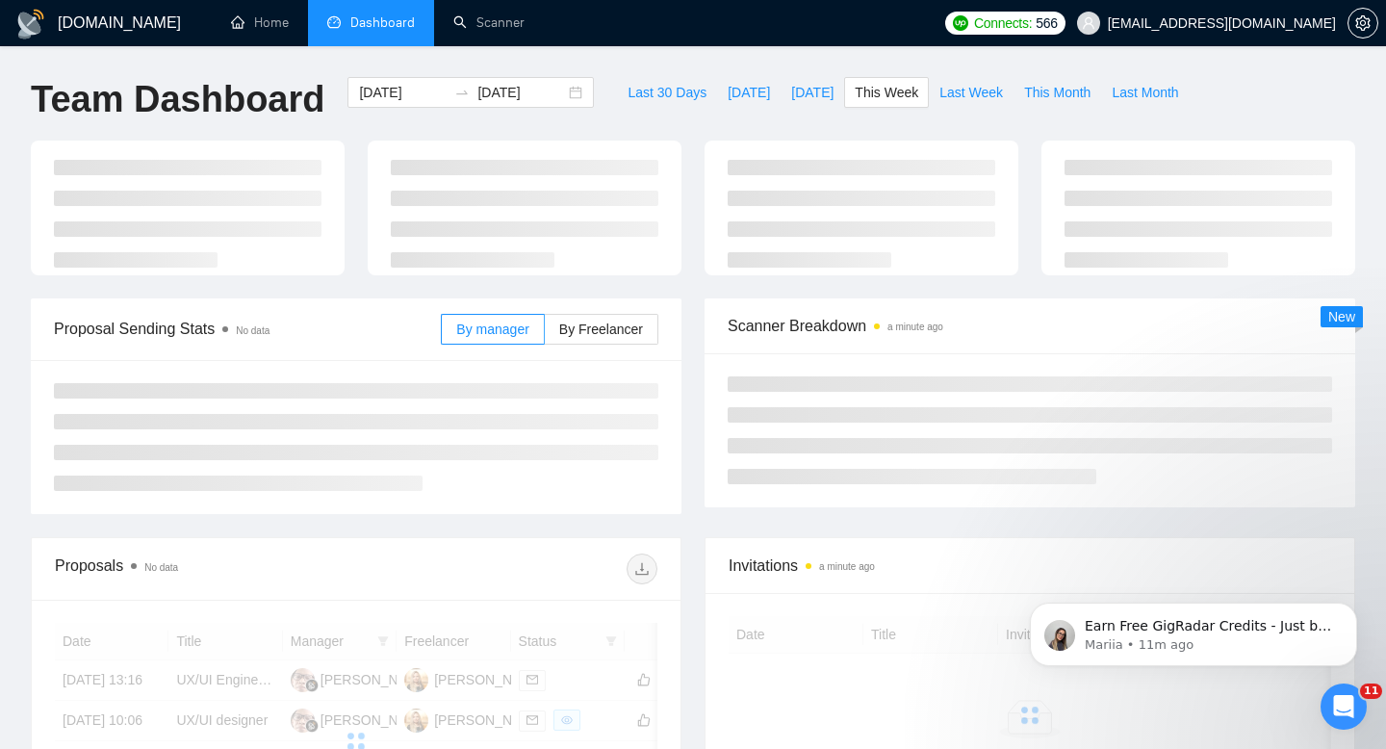
type input "[DATE]"
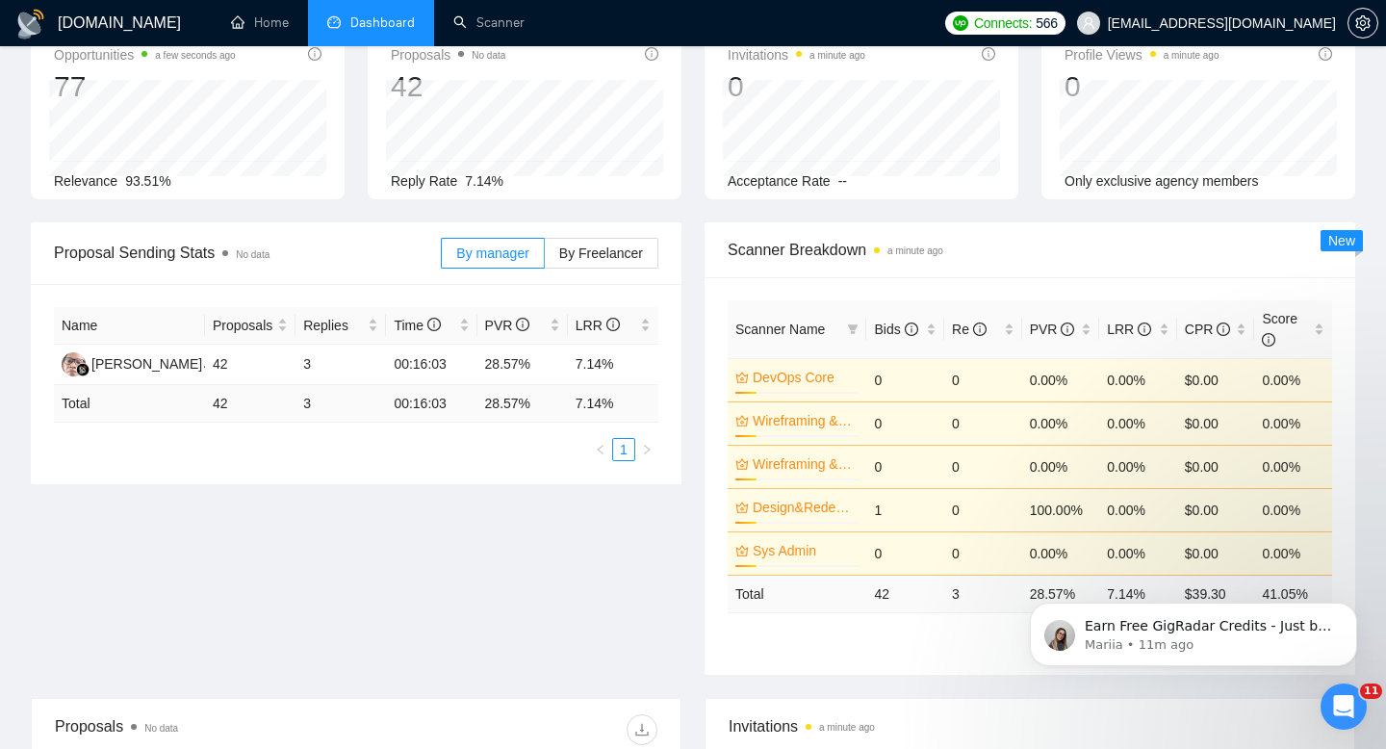
scroll to position [113, 0]
